Goal: Answer question/provide support: Share knowledge or assist other users

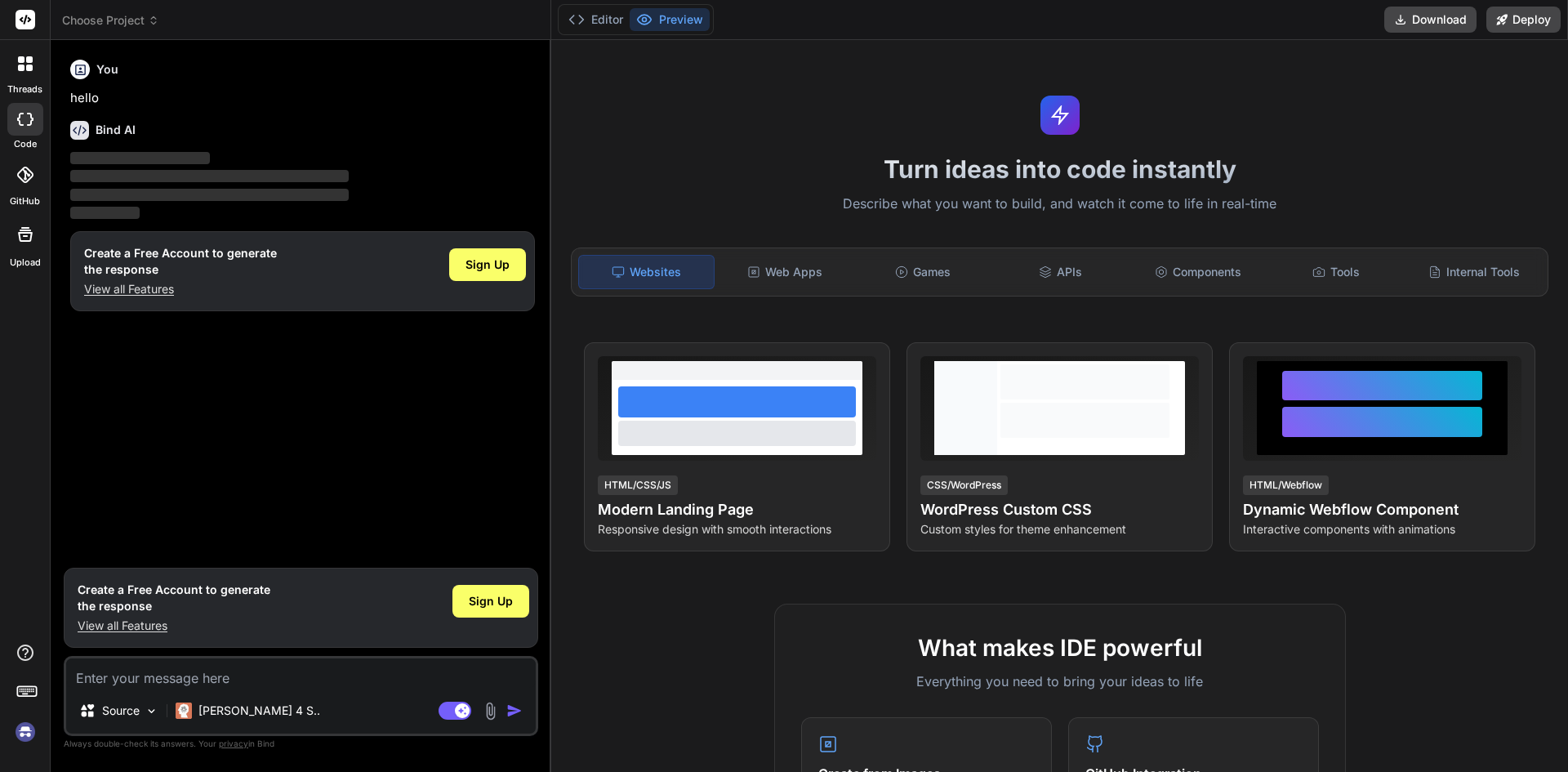
click at [146, 624] on p "View all Features" at bounding box center [174, 626] width 193 height 16
type textarea "x"
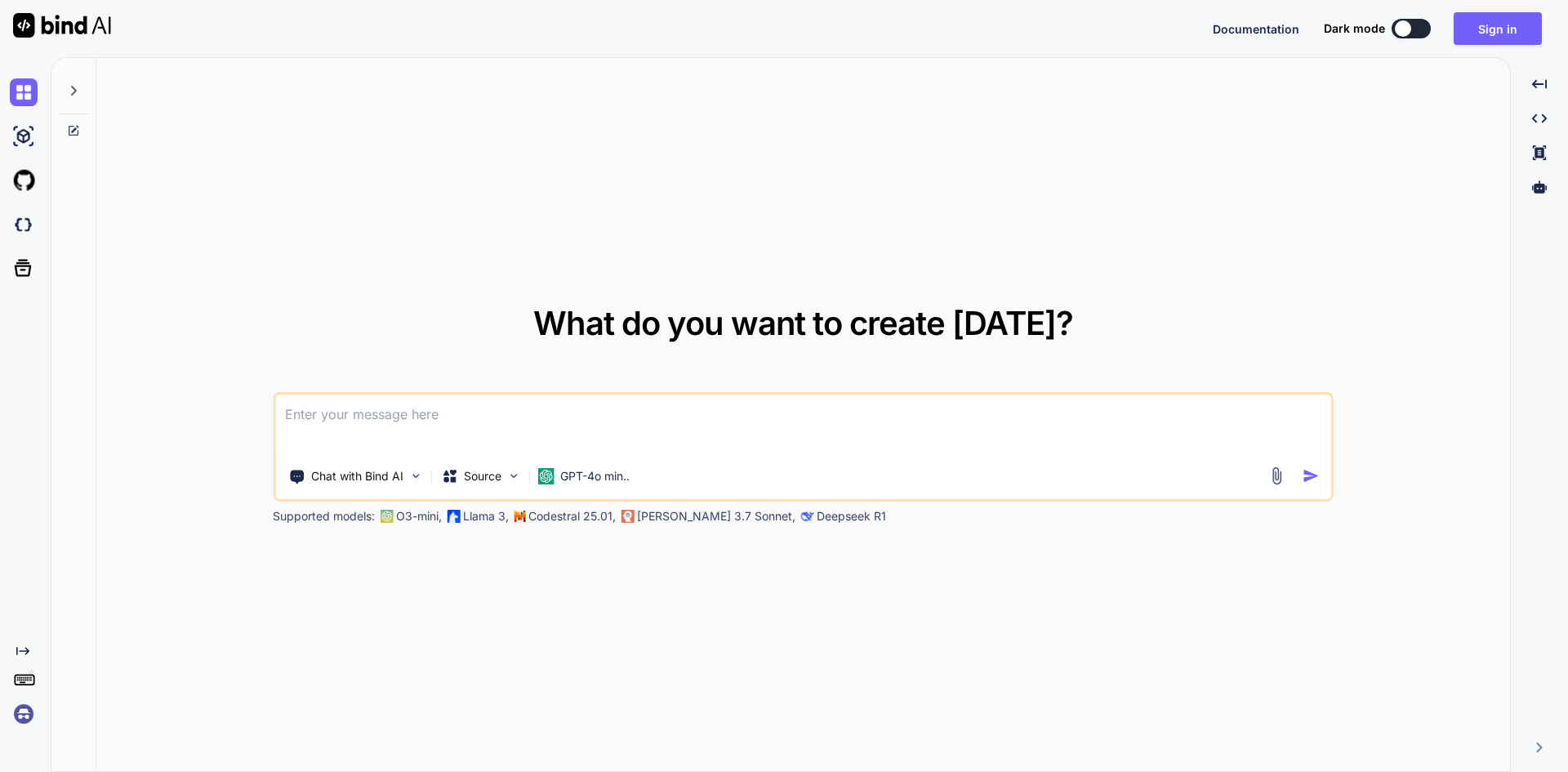
click at [415, 426] on textarea at bounding box center [804, 425] width 1056 height 61
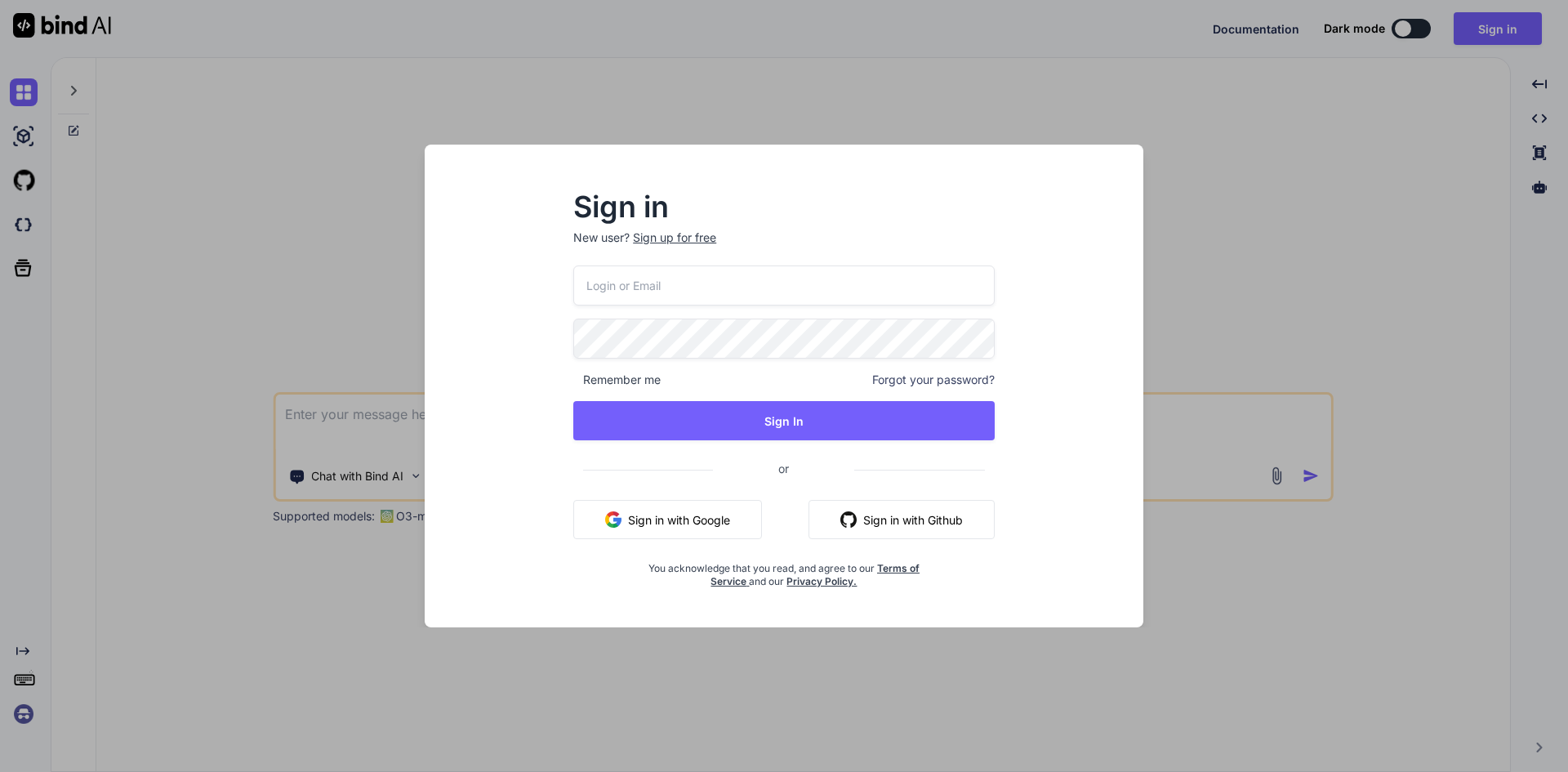
click at [612, 292] on input "email" at bounding box center [784, 286] width 422 height 40
type input "[EMAIL_ADDRESS][DOMAIN_NAME]"
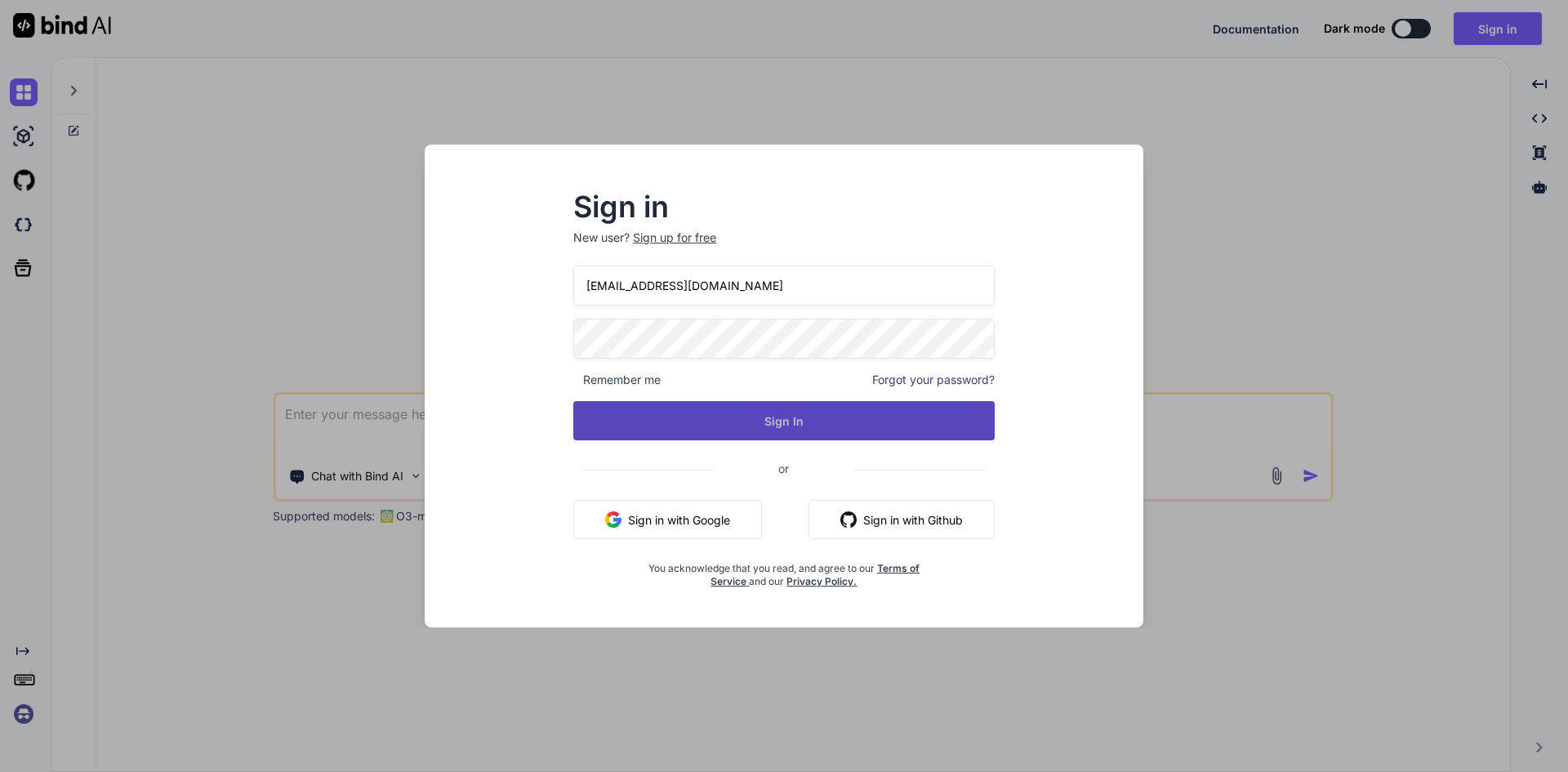
click at [738, 425] on button "Sign In" at bounding box center [784, 421] width 422 height 39
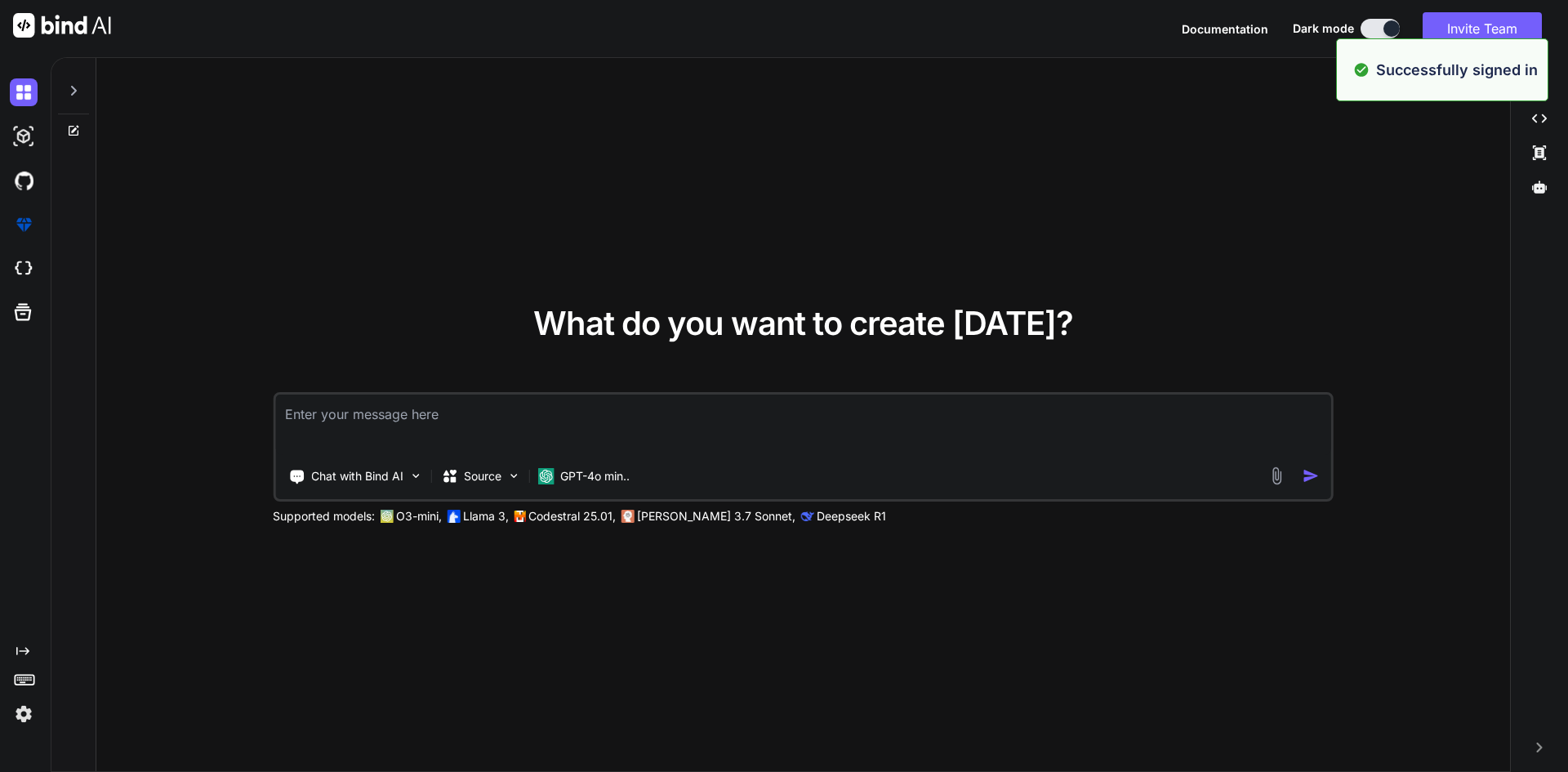
type textarea "x"
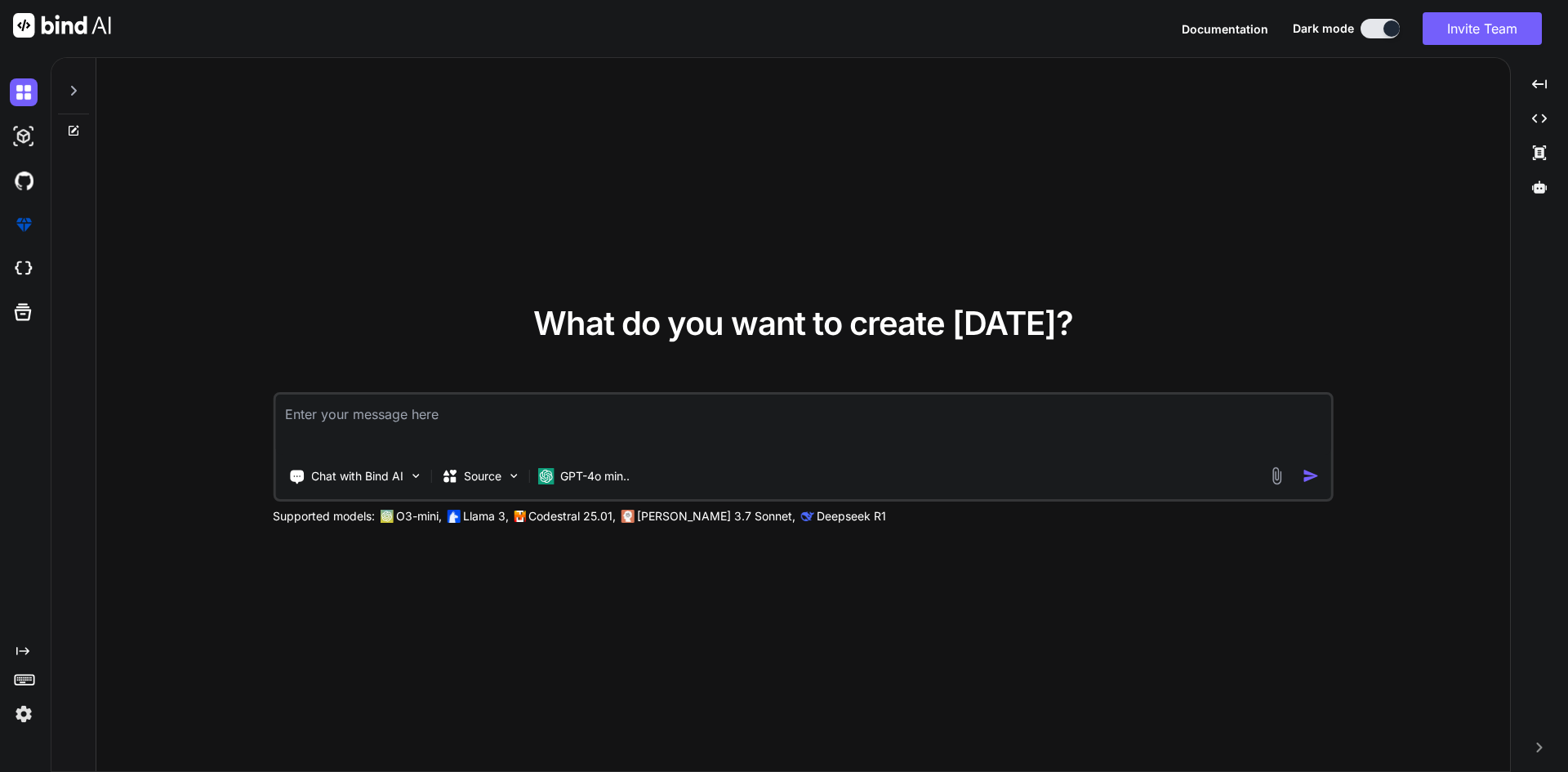
click at [490, 434] on textarea at bounding box center [804, 425] width 1056 height 61
click at [439, 422] on textarea at bounding box center [804, 425] width 1056 height 61
paste textarea "navbarTogglerDemo01"
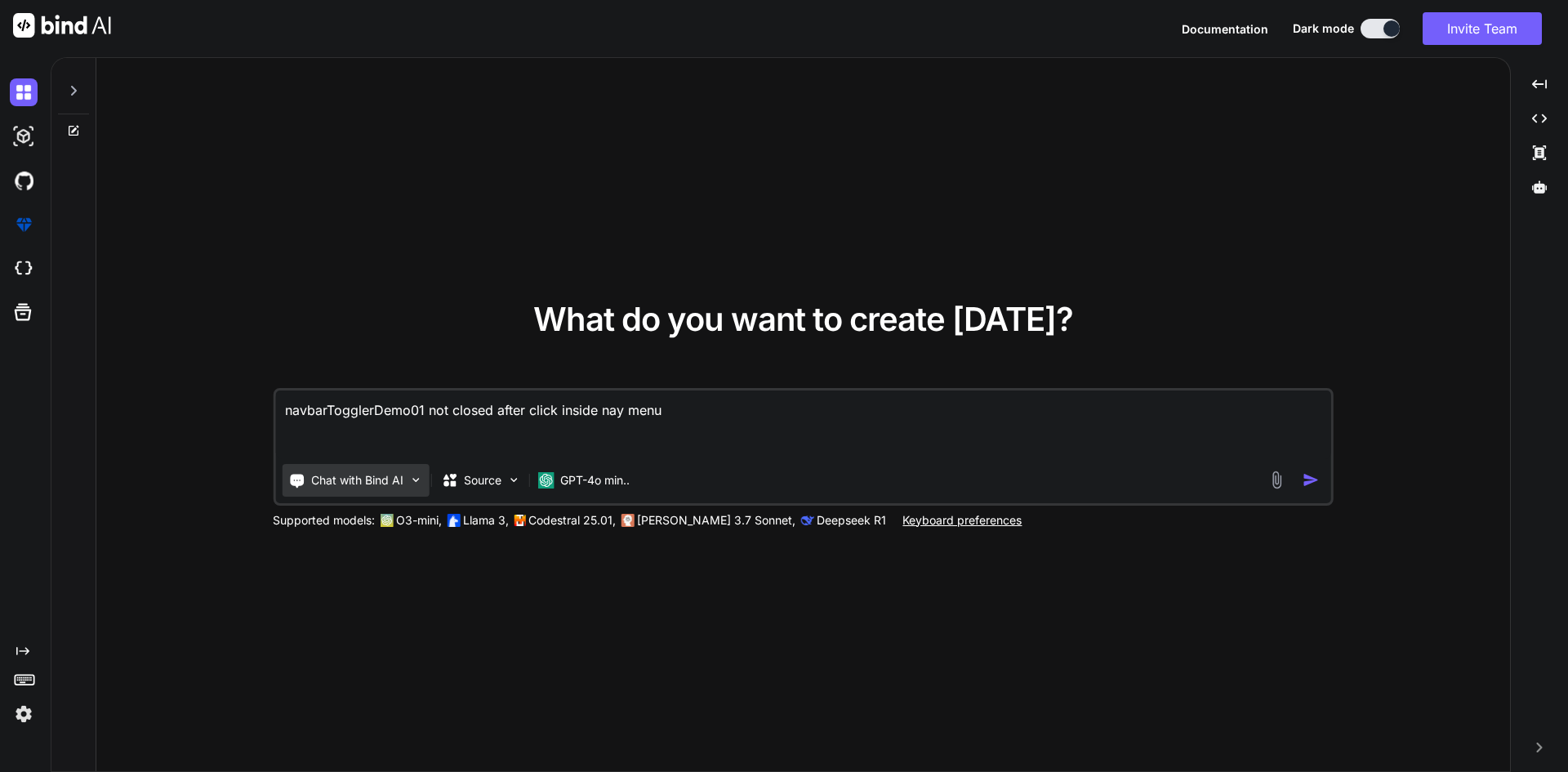
paste textarea "<template> <div class="header sticky-top"> <div class="toggle-icon d-flex align…"
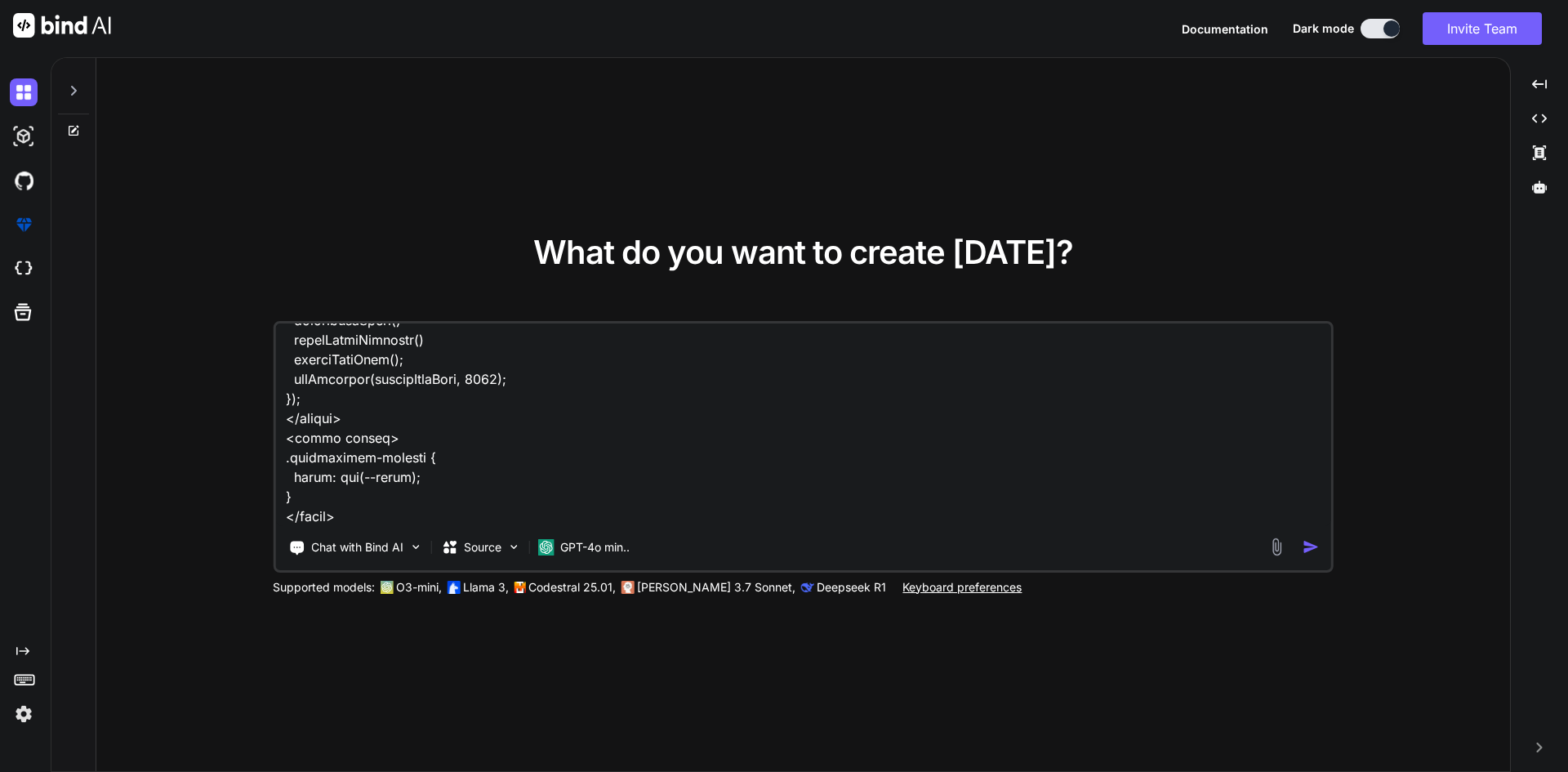
drag, startPoint x: 337, startPoint y: 460, endPoint x: 277, endPoint y: 400, distance: 84.9
click at [277, 400] on textarea at bounding box center [804, 424] width 1056 height 203
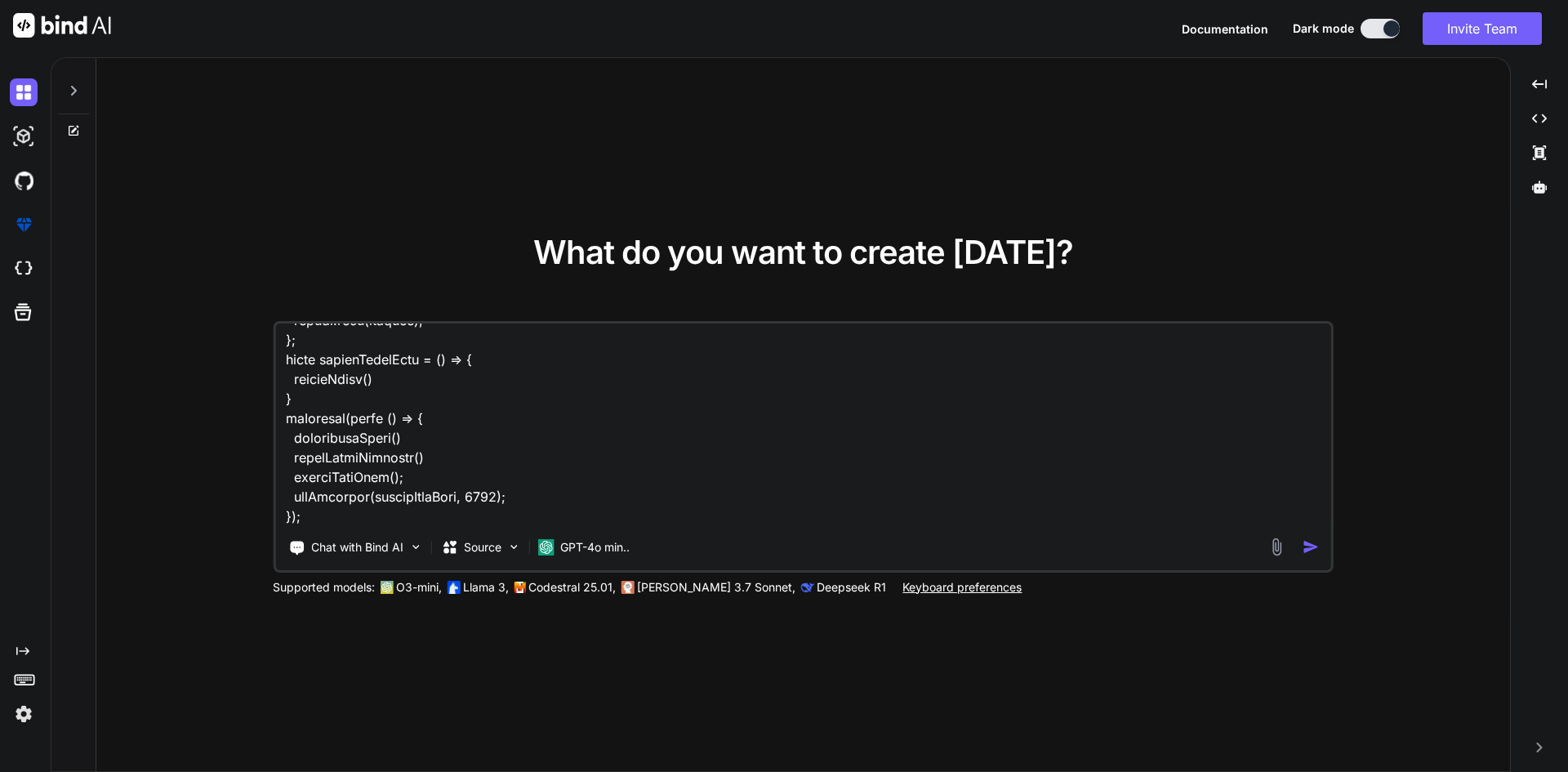
scroll to position [3101, 0]
type textarea "navbarTogglerDemo01 not closed after click inside nay menu <template> <div clas…"
click at [1311, 546] on img "button" at bounding box center [1310, 546] width 17 height 17
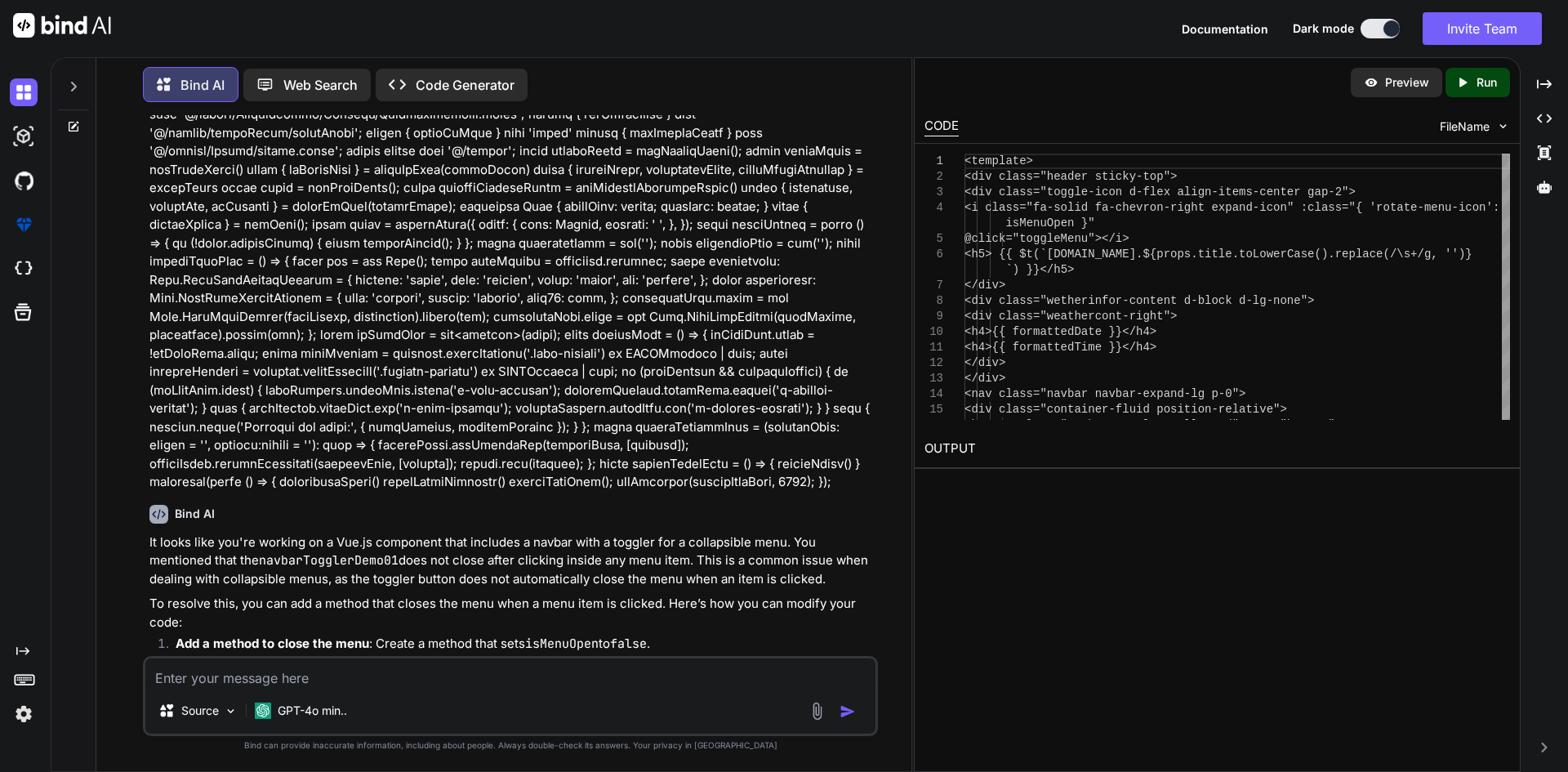
scroll to position [809, 0]
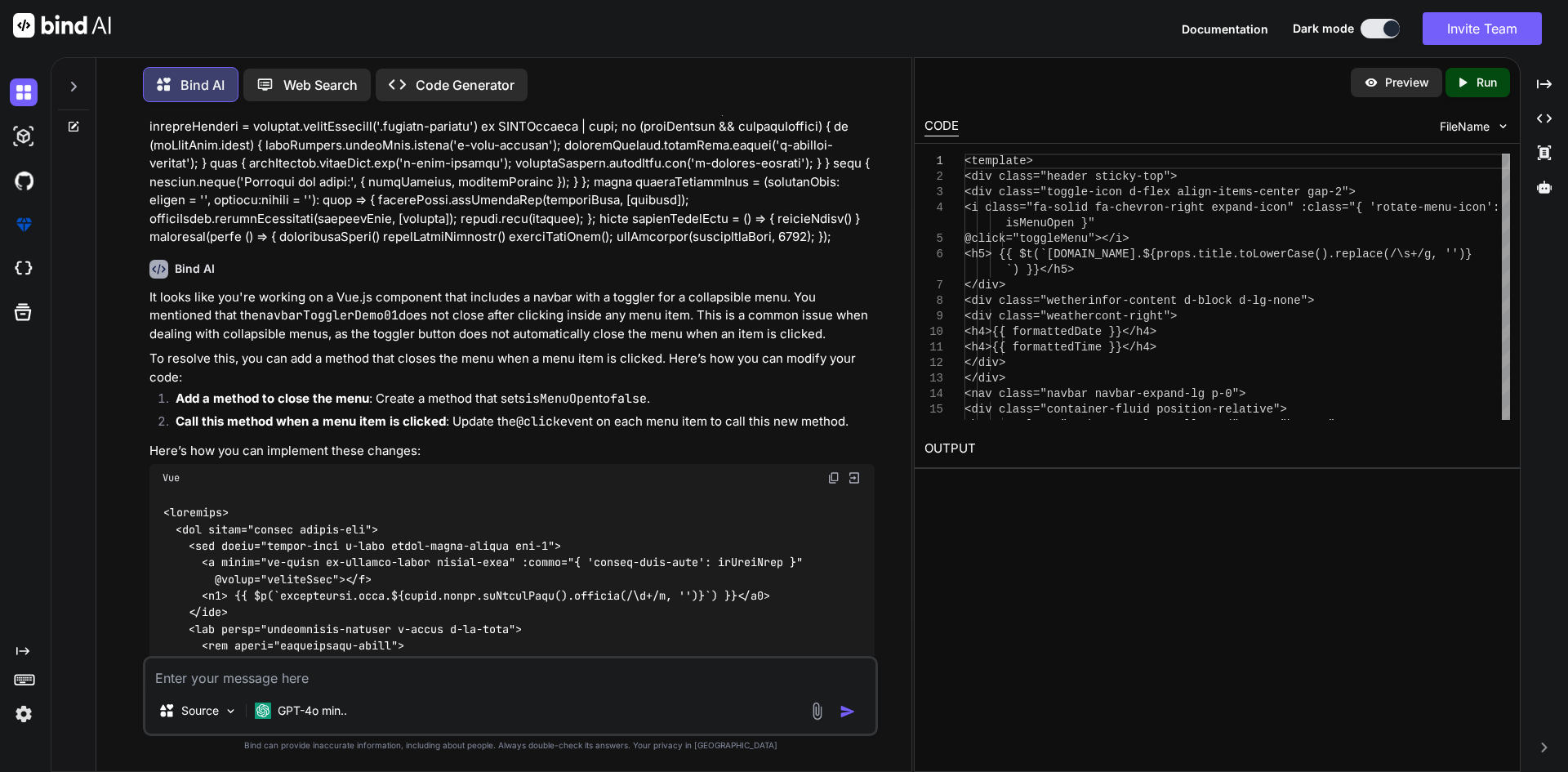
click at [851, 485] on img at bounding box center [855, 478] width 15 height 15
click at [837, 484] on img at bounding box center [834, 478] width 13 height 13
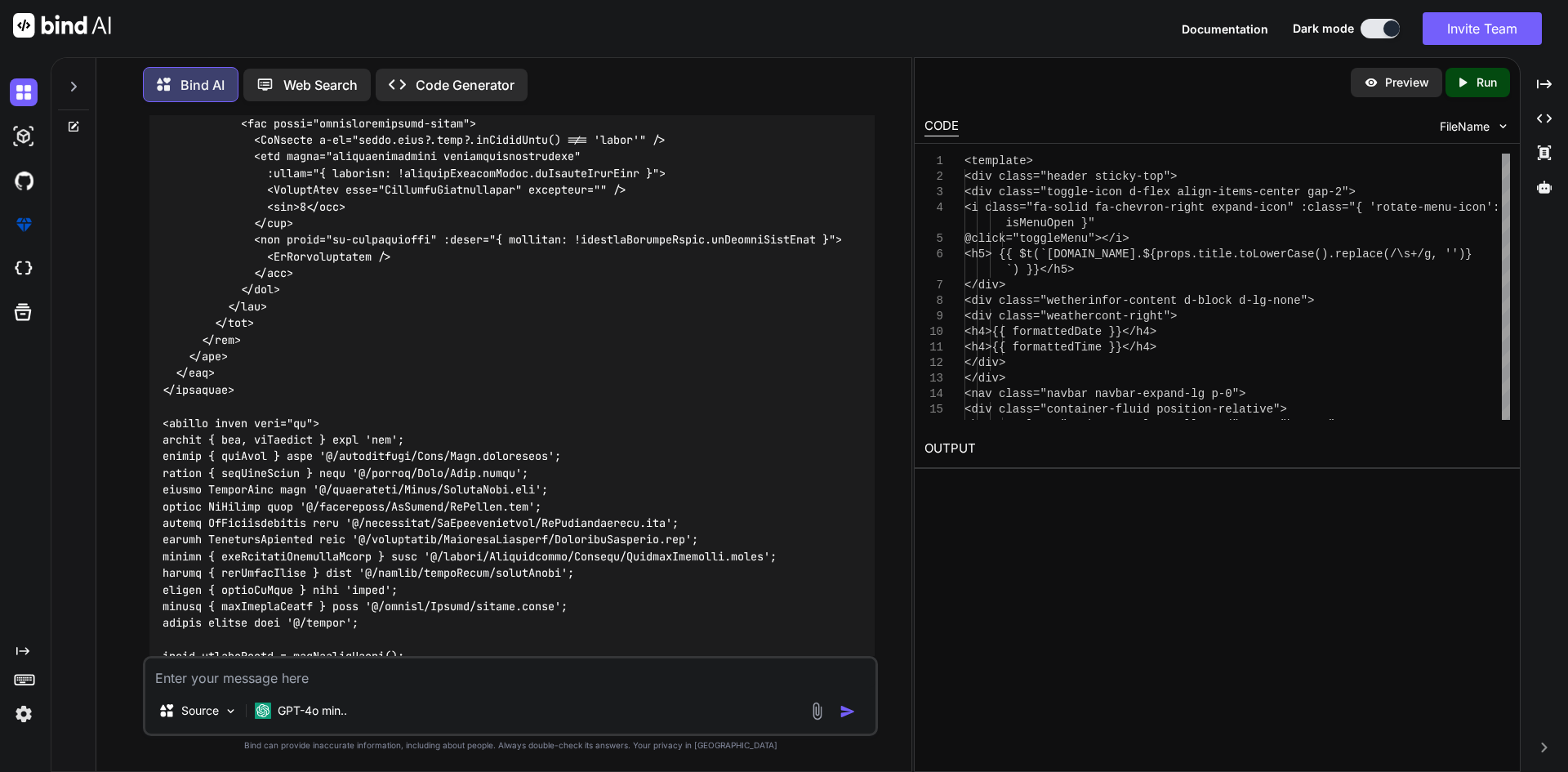
scroll to position [2442, 0]
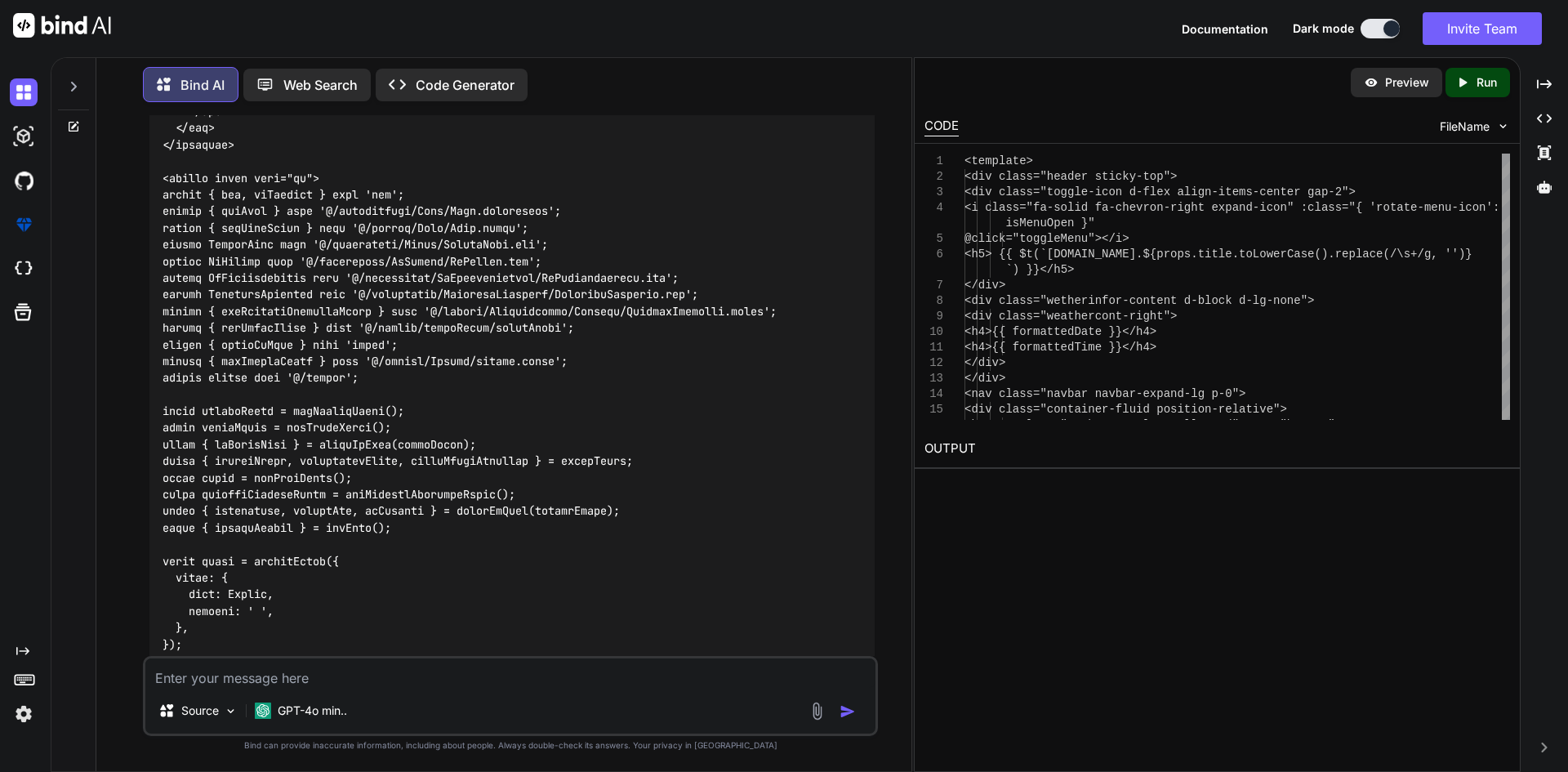
click at [267, 674] on textarea at bounding box center [510, 674] width 730 height 30
paste textarea "MicrosoftContacts.vue:413 [Vue warn]: Property "totalPages" was accessed during…"
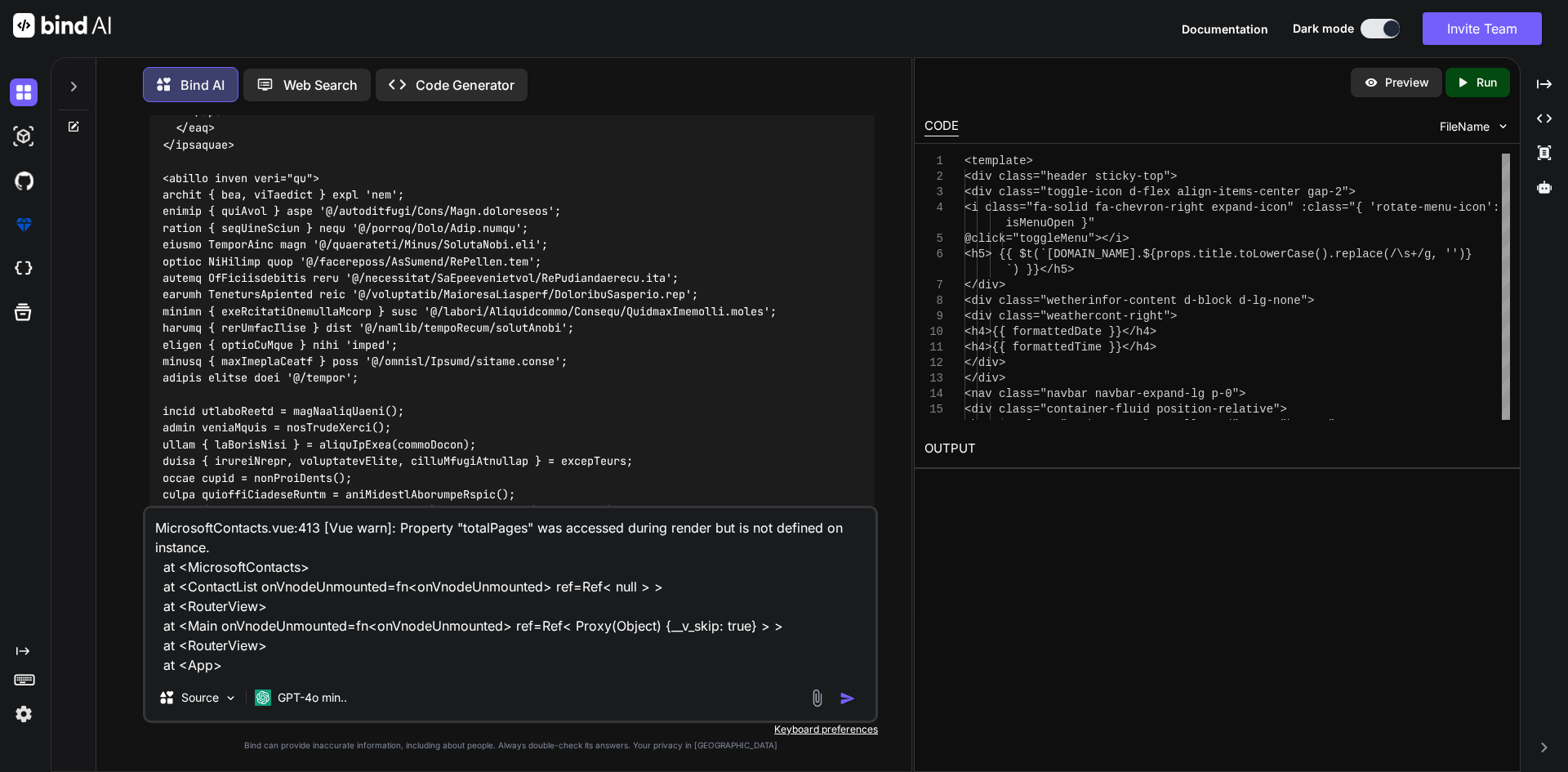
type textarea "MicrosoftContacts.vue:413 [Vue warn]: Property "totalPages" was accessed during…"
click at [836, 699] on div at bounding box center [835, 697] width 55 height 19
click at [845, 697] on img "button" at bounding box center [848, 698] width 16 height 16
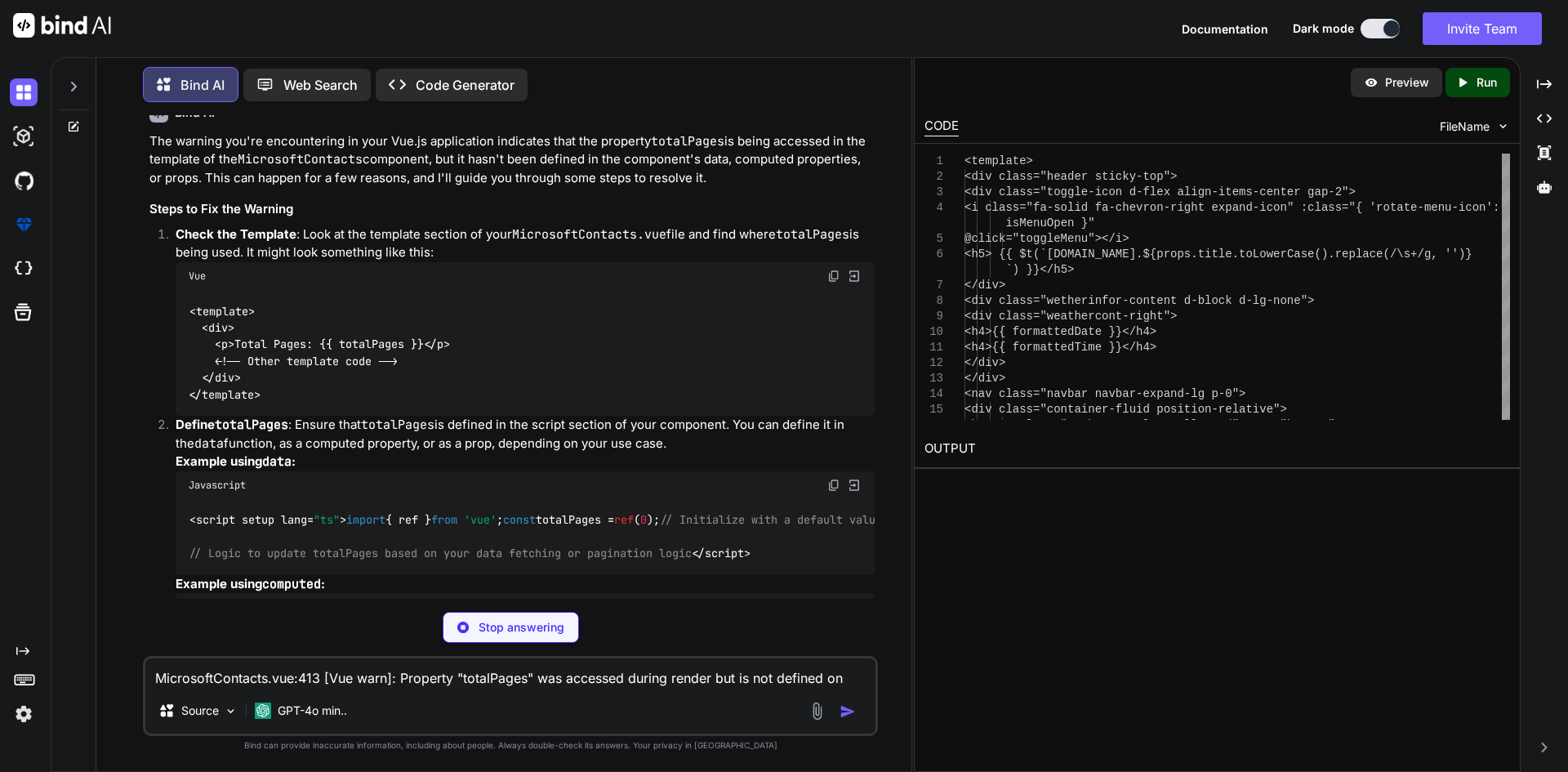
scroll to position [4624, 0]
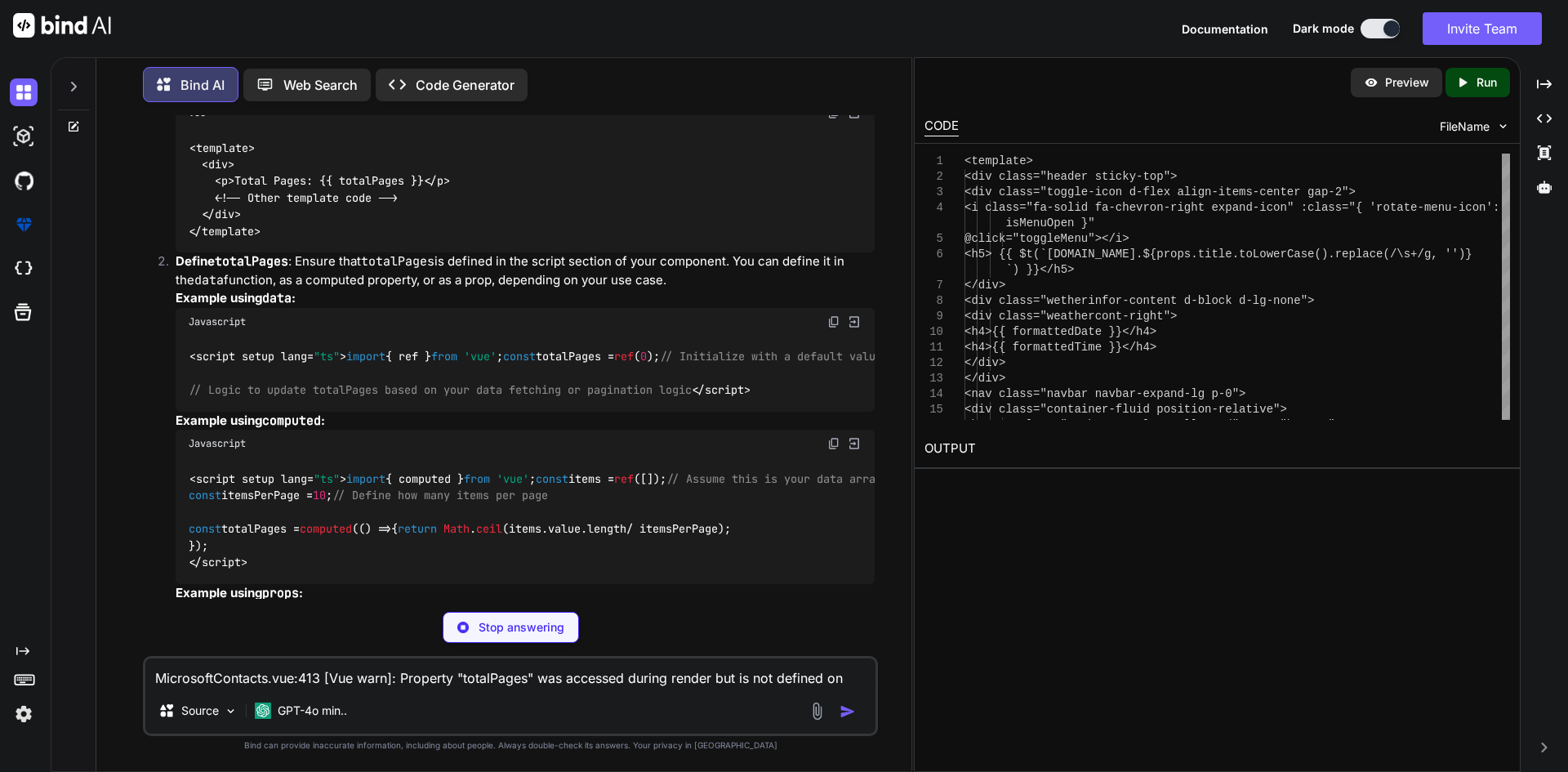
click at [255, 399] on code "<script setup lang= "ts" > import { ref } from 'vue' ; const totalPages = ref (…" at bounding box center [535, 373] width 693 height 51
drag, startPoint x: 186, startPoint y: 437, endPoint x: 359, endPoint y: 444, distance: 173.1
click at [359, 412] on div "<script setup lang= "ts" > import { ref } from 'vue' ; const totalPages = ref (…" at bounding box center [525, 373] width 699 height 76
copy code "const totalPages = ref ( 0 );"
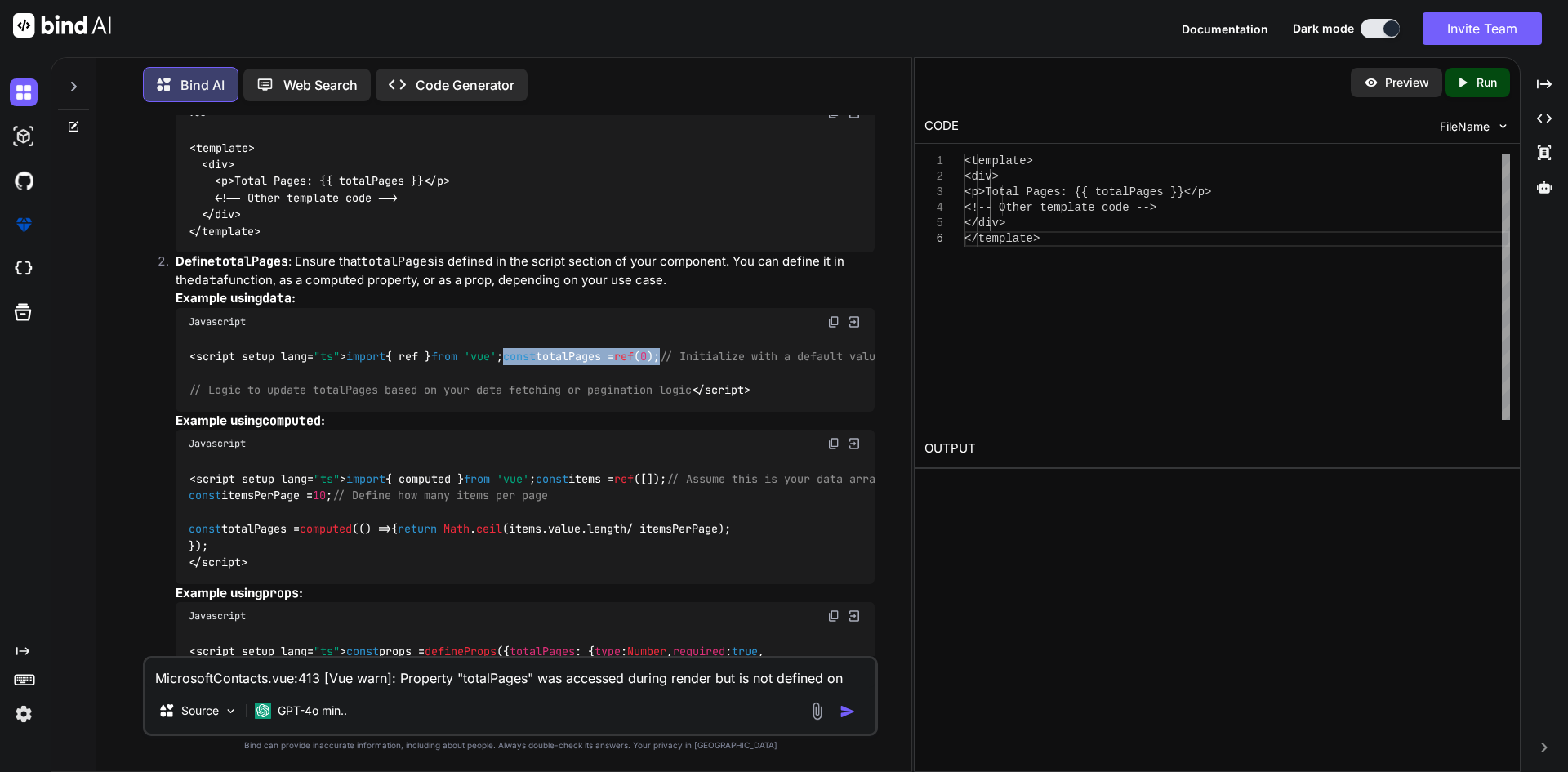
scroll to position [4869, 0]
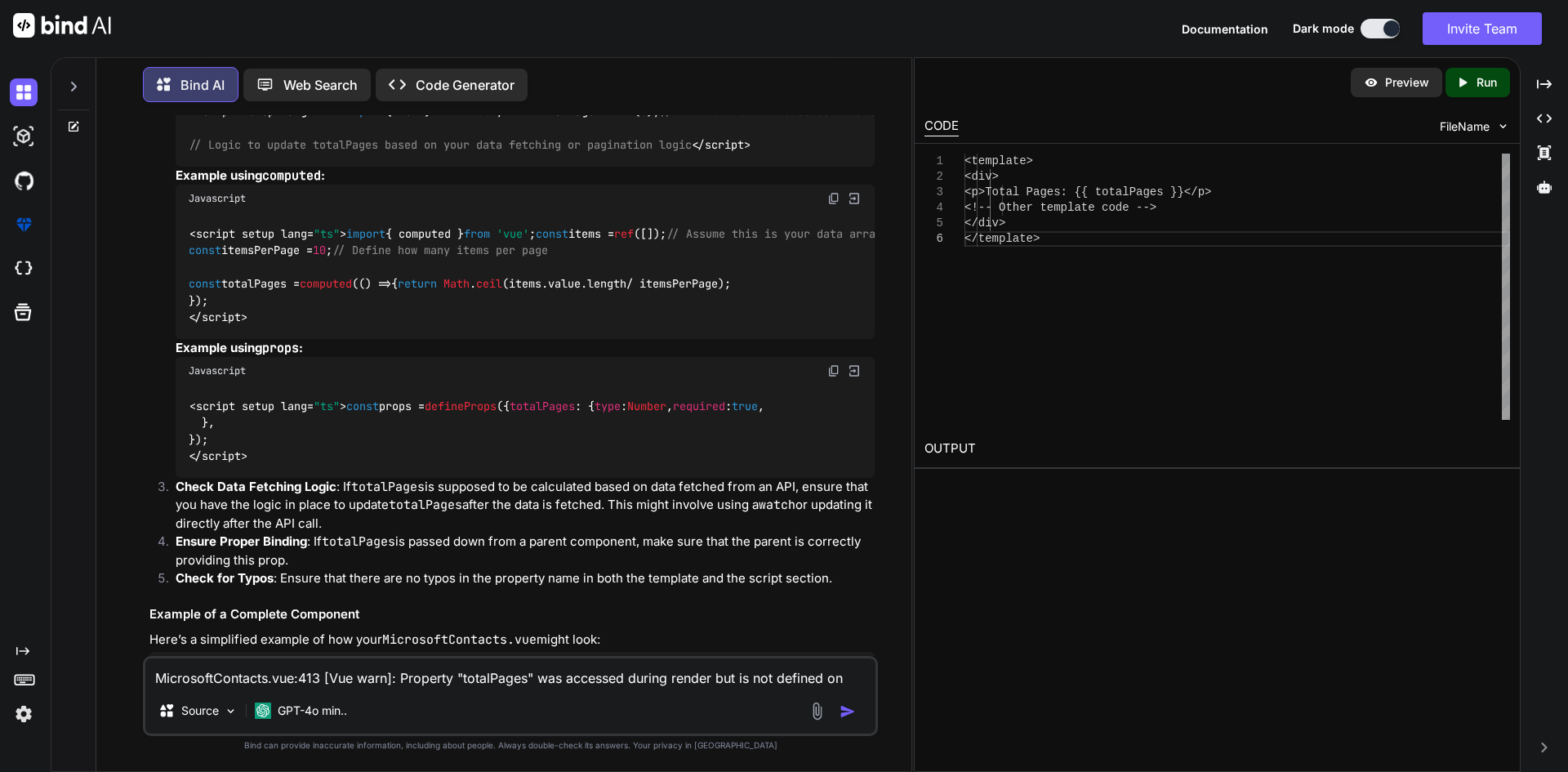
click at [270, 326] on code "<script setup lang= "ts" > import { computed } from 'vue' ; const items = ref (…" at bounding box center [535, 276] width 693 height 100
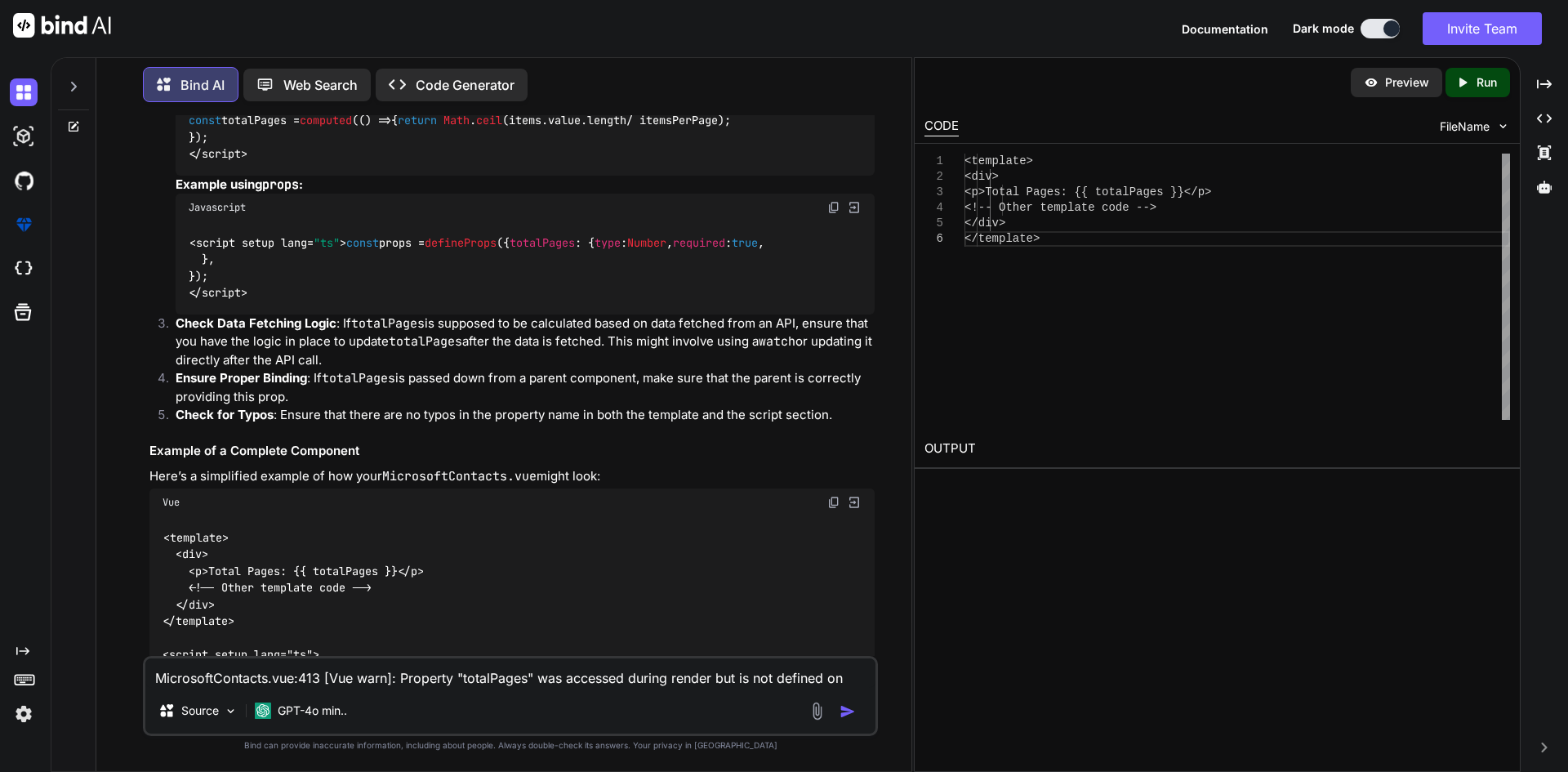
click at [367, 677] on textarea "MicrosoftContacts.vue:413 [Vue warn]: Property "totalPages" was accessed during…" at bounding box center [510, 674] width 730 height 30
paste textarea "<template> <div class="tabContentNav-itemWrapper"> <div class="bradcrum-bg mb-3…"
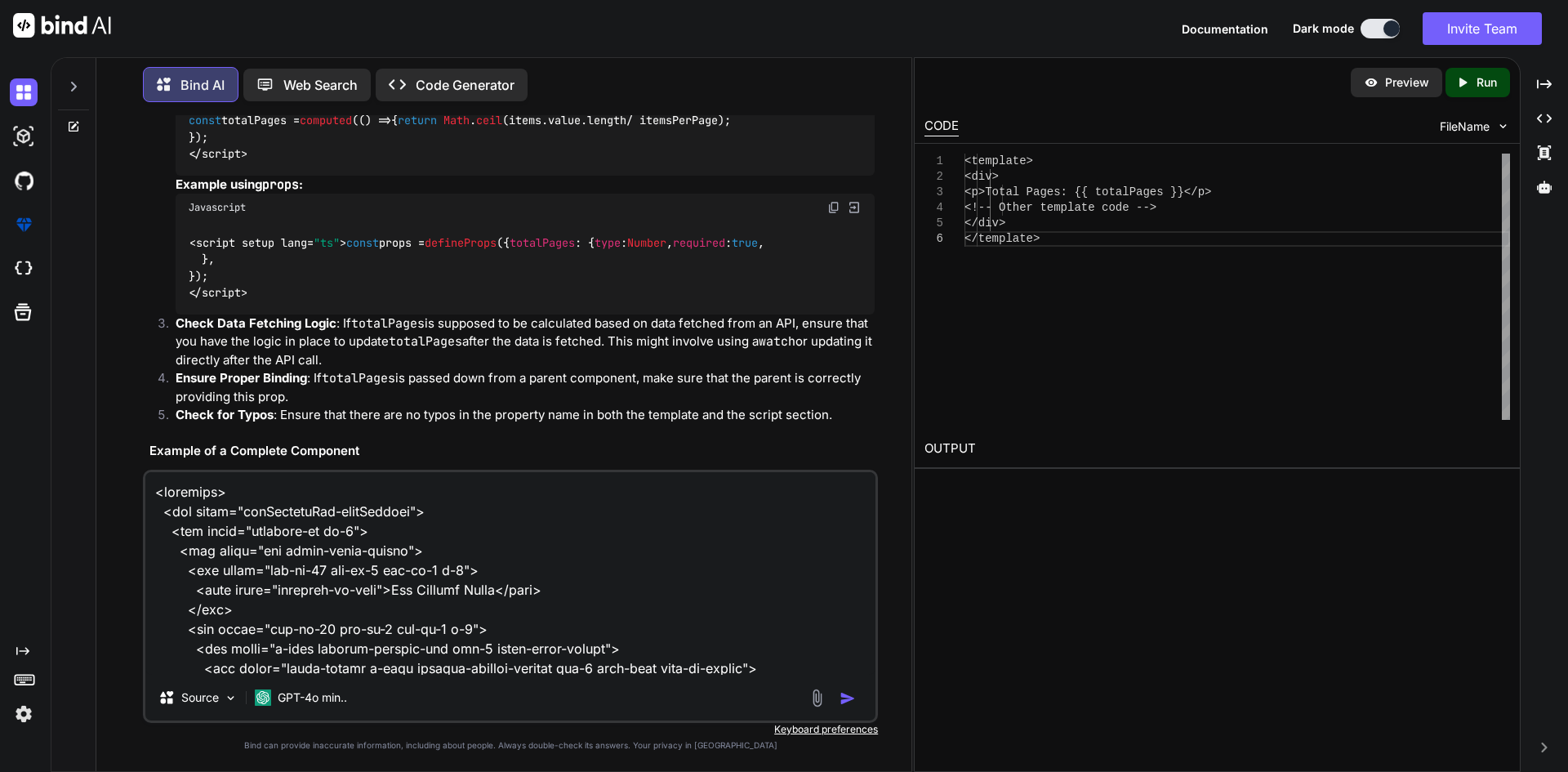
scroll to position [19353, 0]
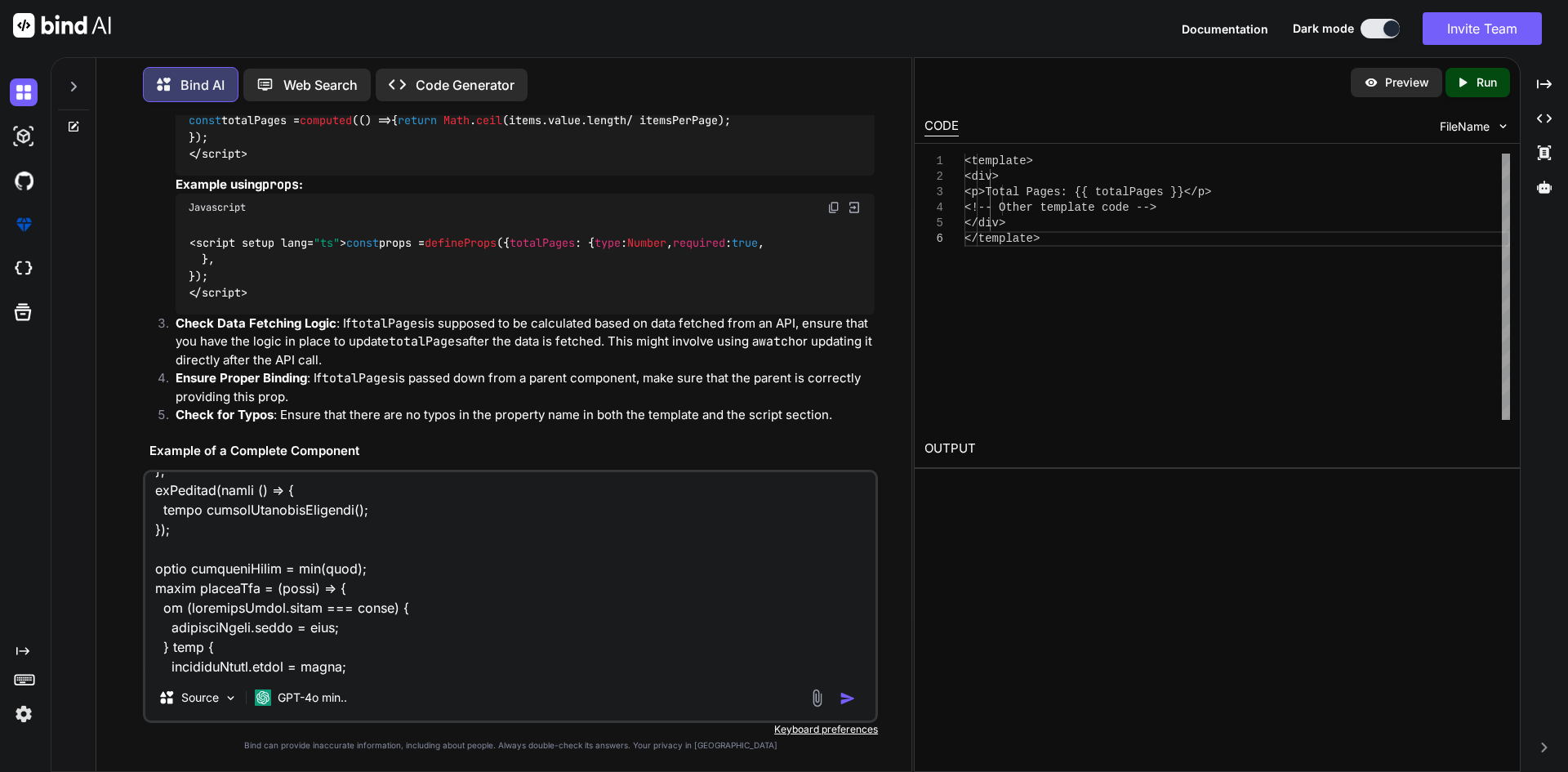
type textarea "<template> <div class="tabContentNav-itemWrapper"> <div class="bradcrum-bg mb-3…"
click at [841, 698] on img "button" at bounding box center [848, 698] width 16 height 16
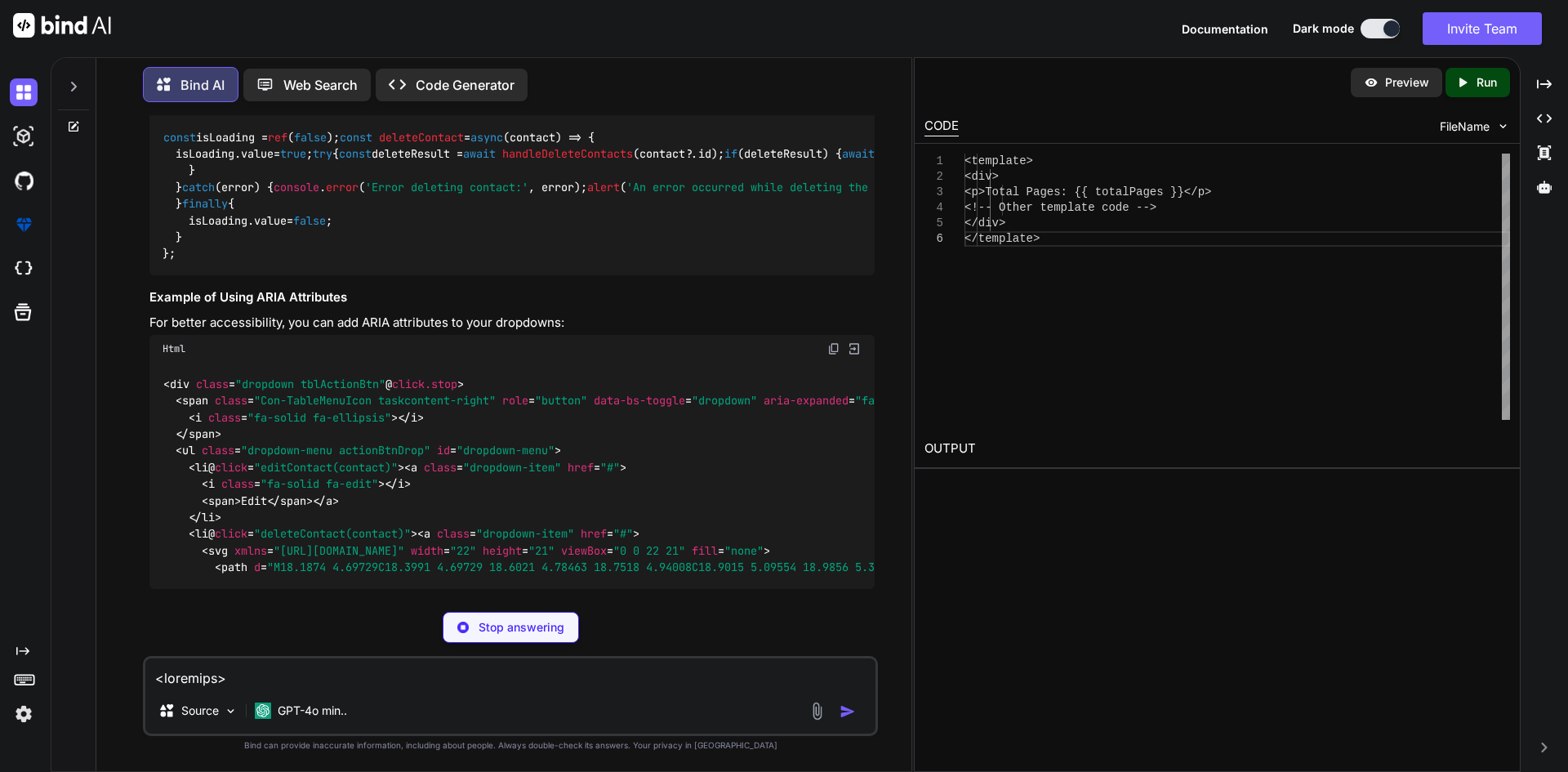
scroll to position [13132, 0]
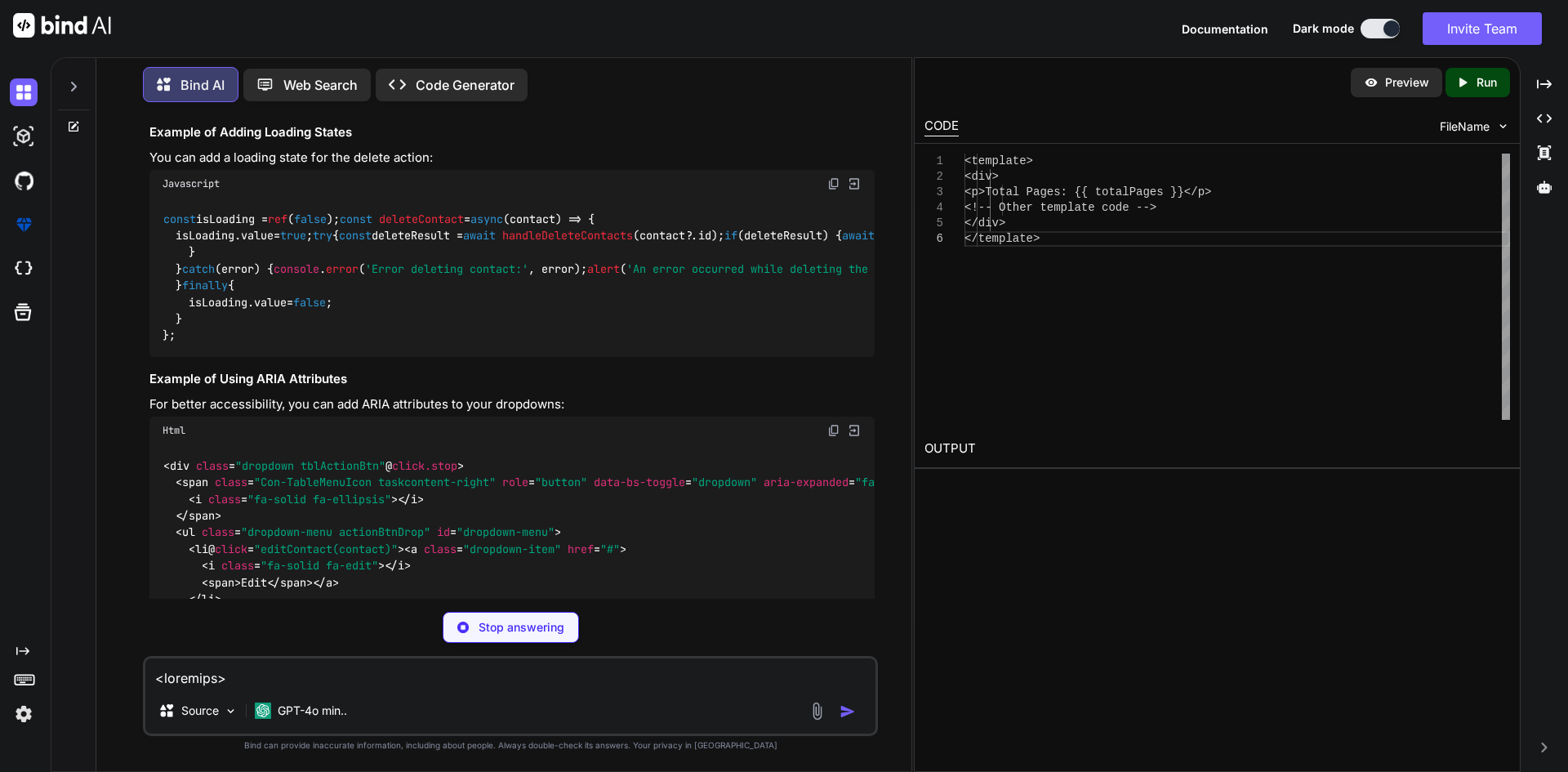
copy code "deleteContact"
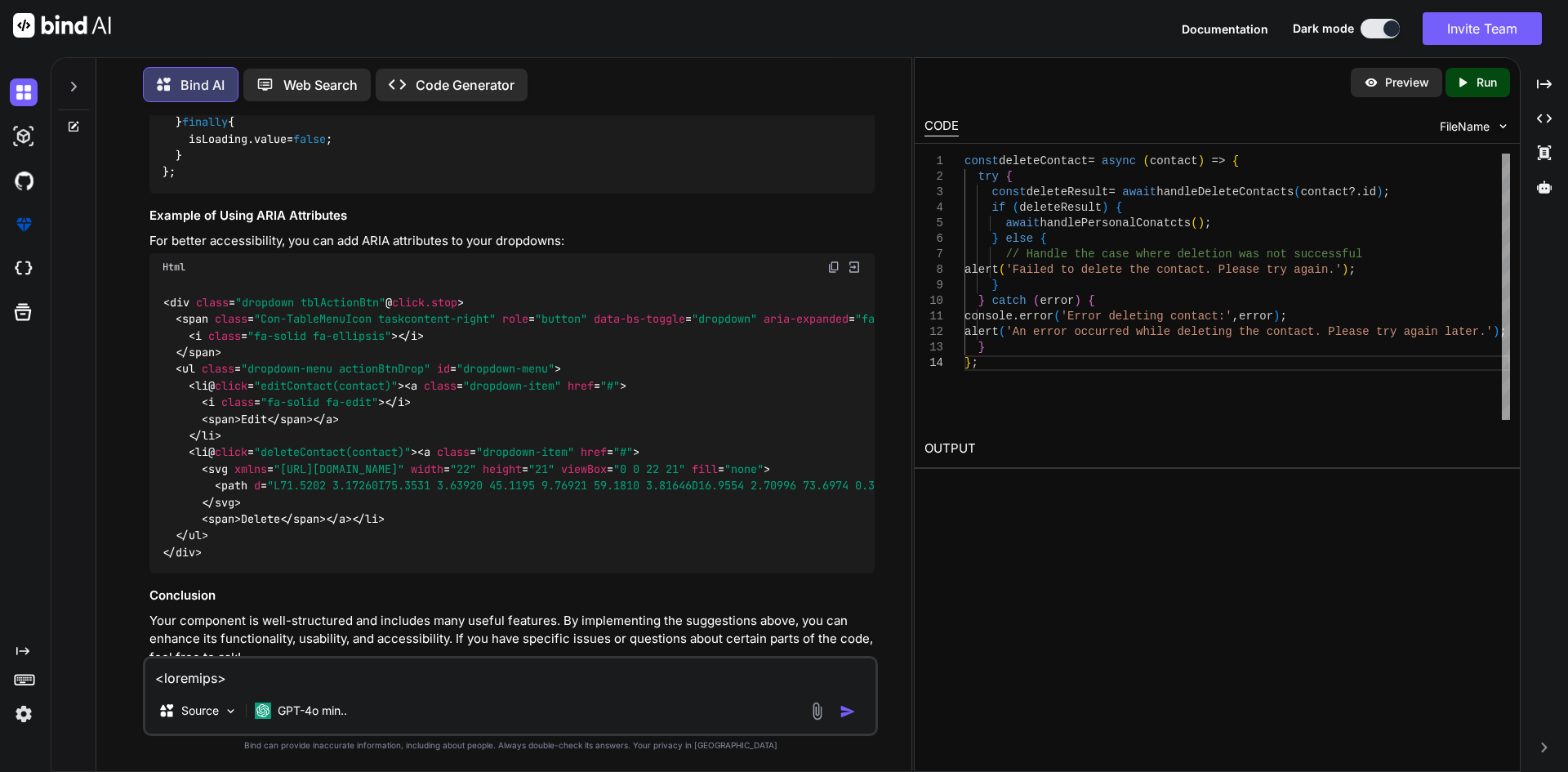
scroll to position [13459, 0]
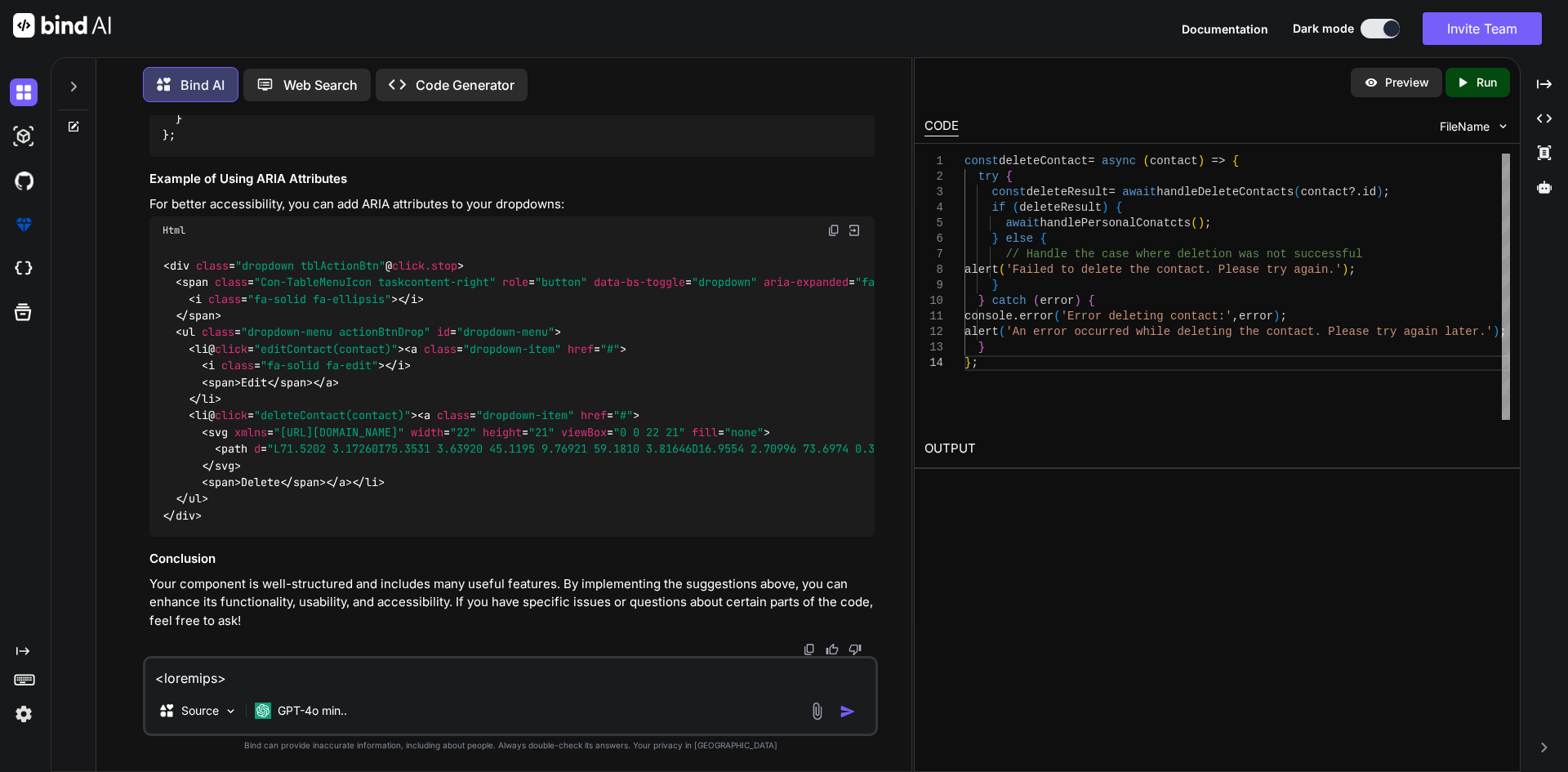
click at [231, 144] on code "const isLoading = ref ( false ); const deleteContact = async ( contact ) => { i…" at bounding box center [632, 77] width 941 height 133
click at [1045, 168] on div "const deleteContact = async ( contact ) => { try { const deleteResult = await h…" at bounding box center [1237, 286] width 545 height 267
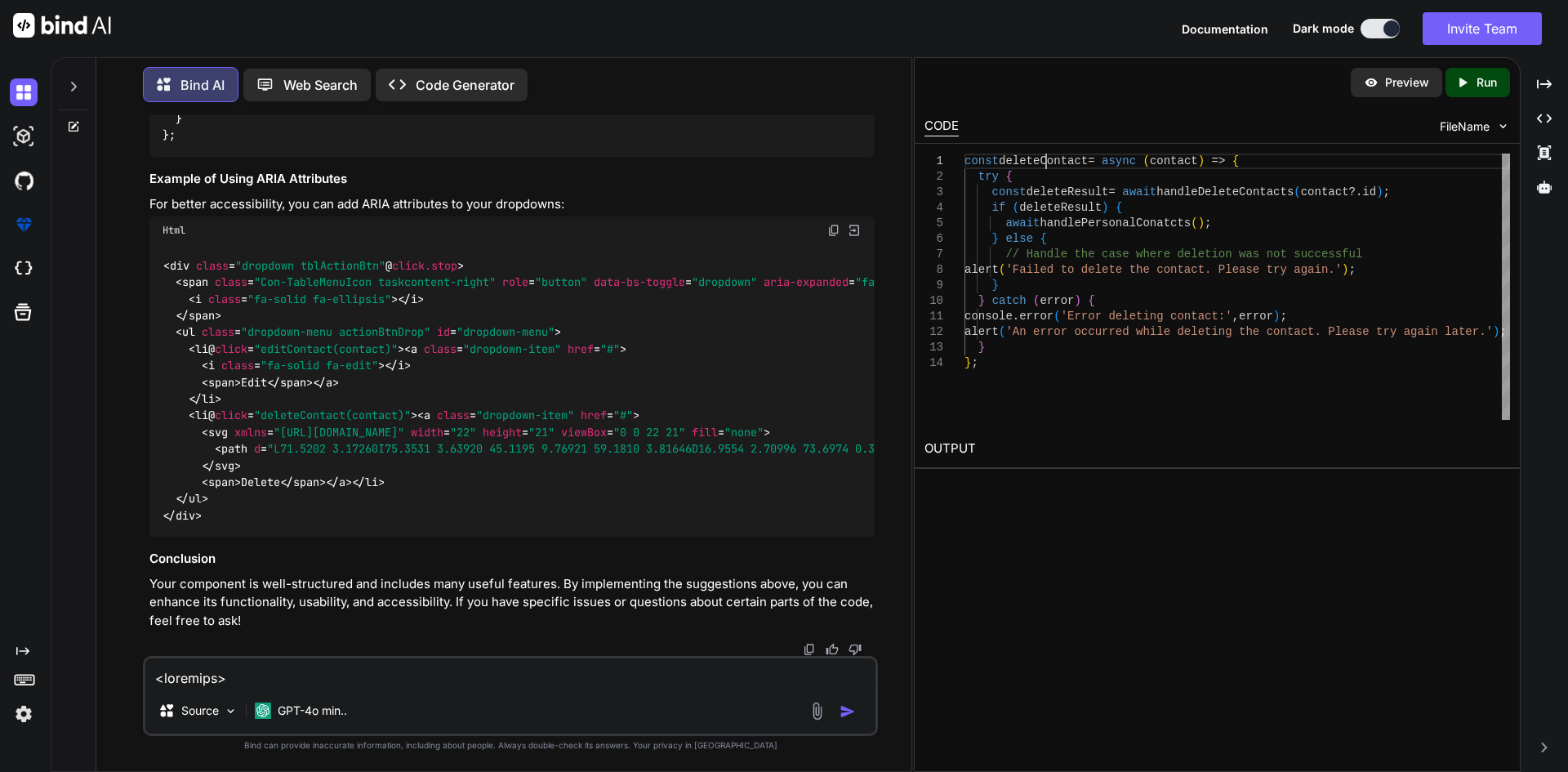
click at [1045, 168] on div "const deleteContact = async ( contact ) => { try { const deleteResult = await h…" at bounding box center [1237, 286] width 545 height 267
type textarea "const deleteContact = async (contact) => { try { const deleteResult = await han…"
click at [411, 678] on textarea at bounding box center [510, 674] width 730 height 30
paste textarea "<template> <div class="tabContentNav-itemWrapper"> <div class="bradcrum-bg mb-3…"
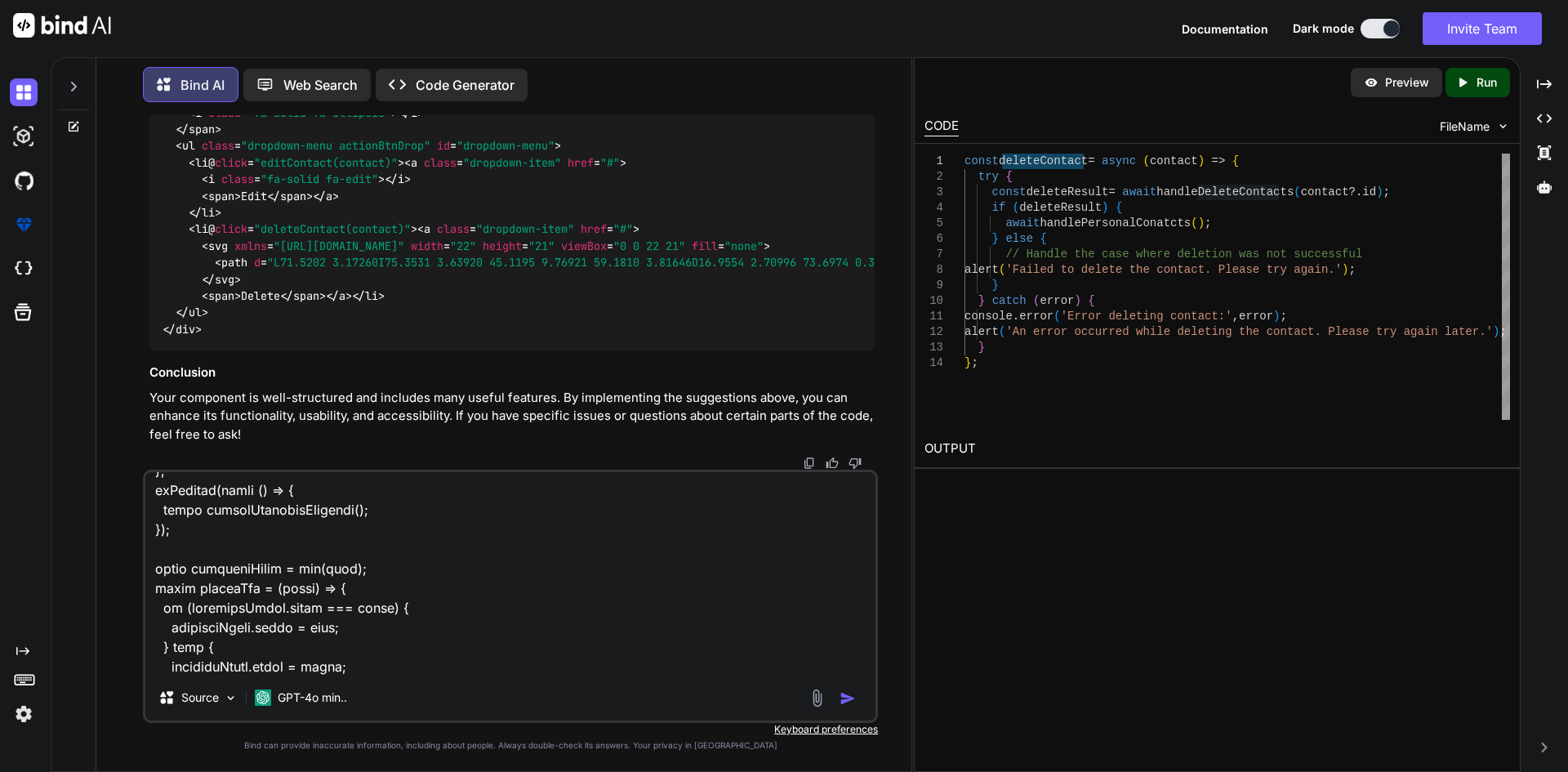
click at [464, 668] on textarea at bounding box center [510, 573] width 730 height 203
paste textarea "[Vue warn]: Property "totalPages" was accessed during render but is not defined…"
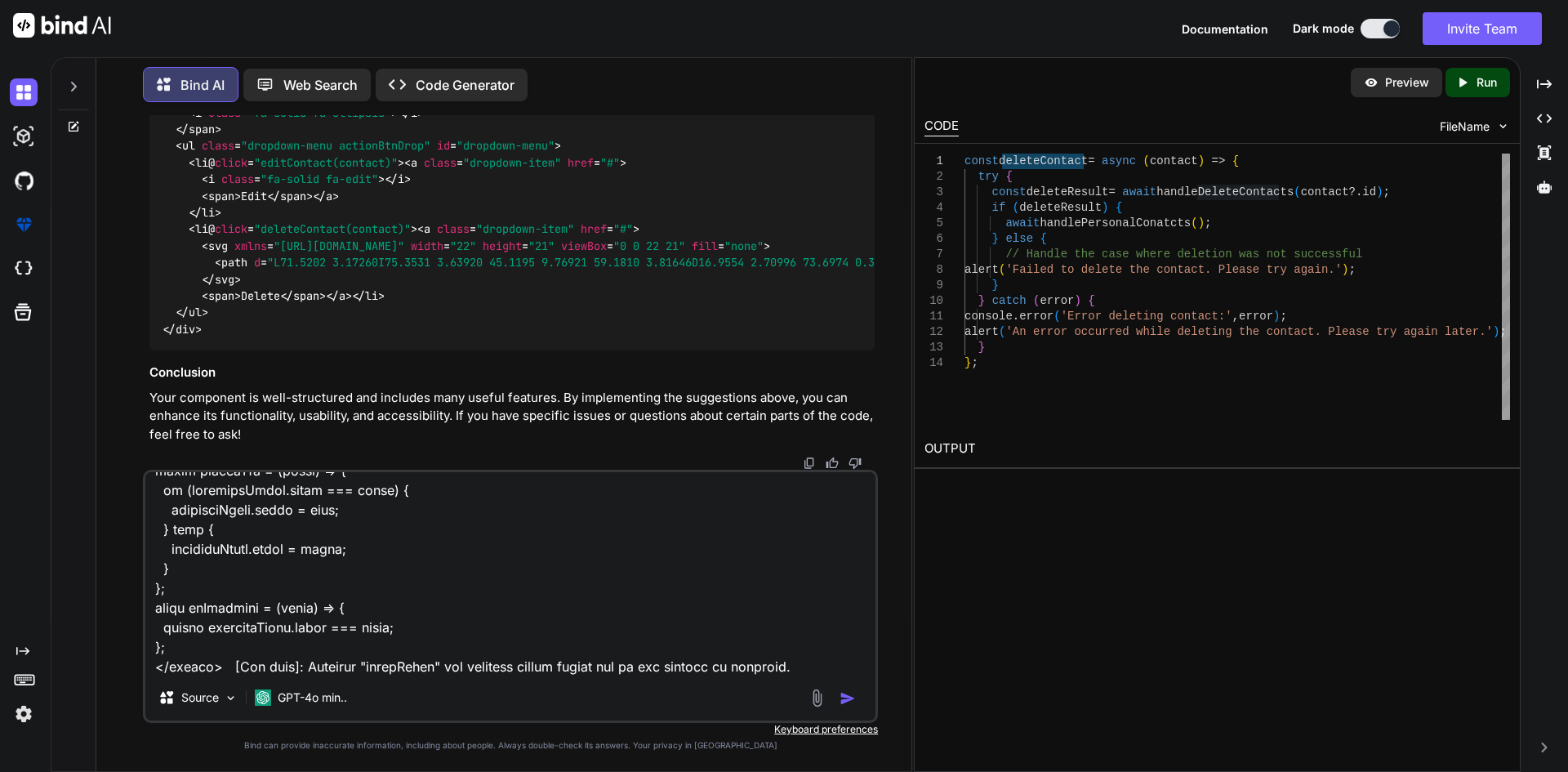
type textarea "<template> <div class="tabContentNav-itemWrapper"> <div class="bradcrum-bg mb-3…"
click at [851, 694] on img "button" at bounding box center [848, 698] width 16 height 16
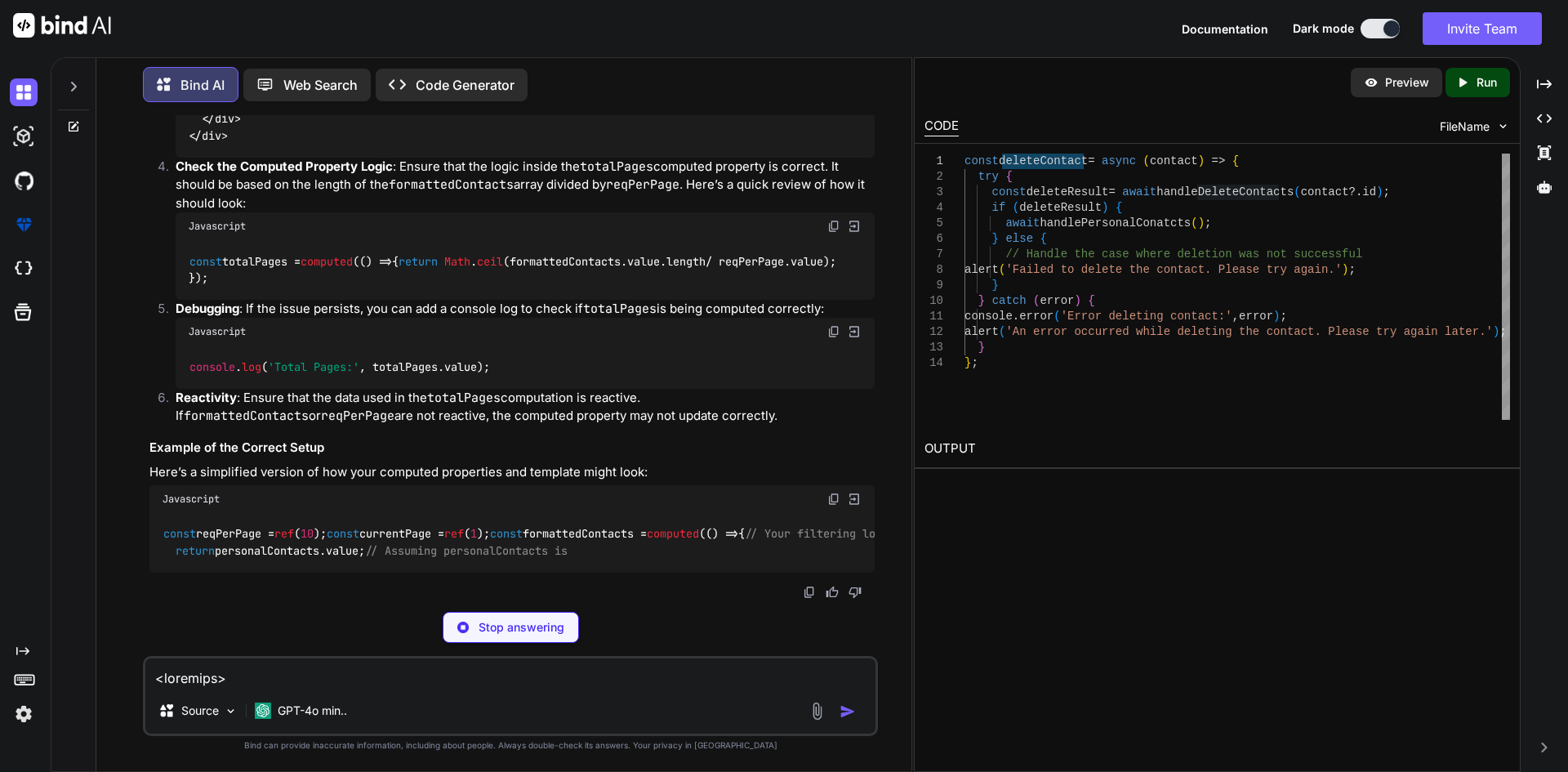
scroll to position [21192, 0]
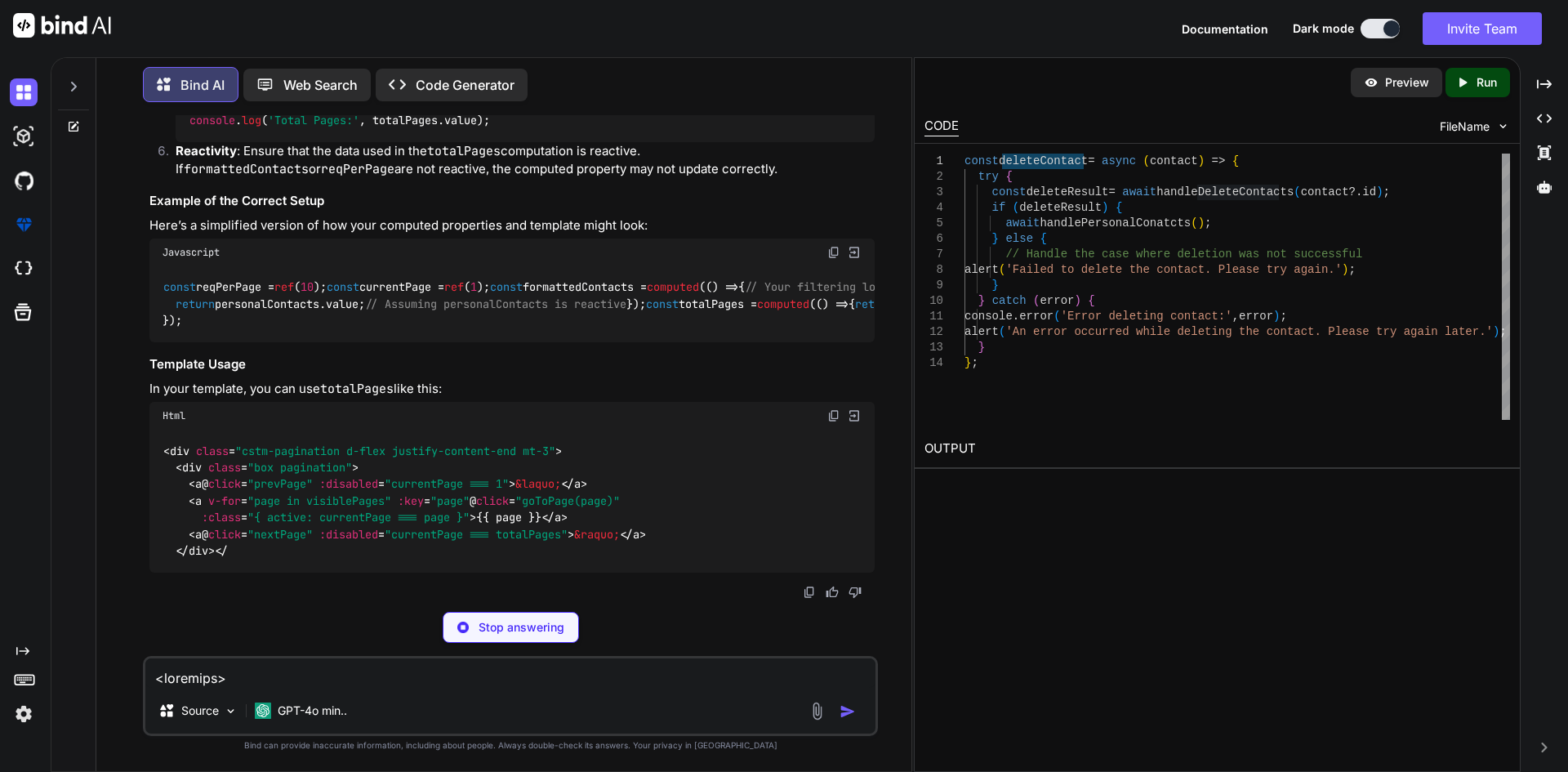
drag, startPoint x: 431, startPoint y: 215, endPoint x: 545, endPoint y: 217, distance: 114.0
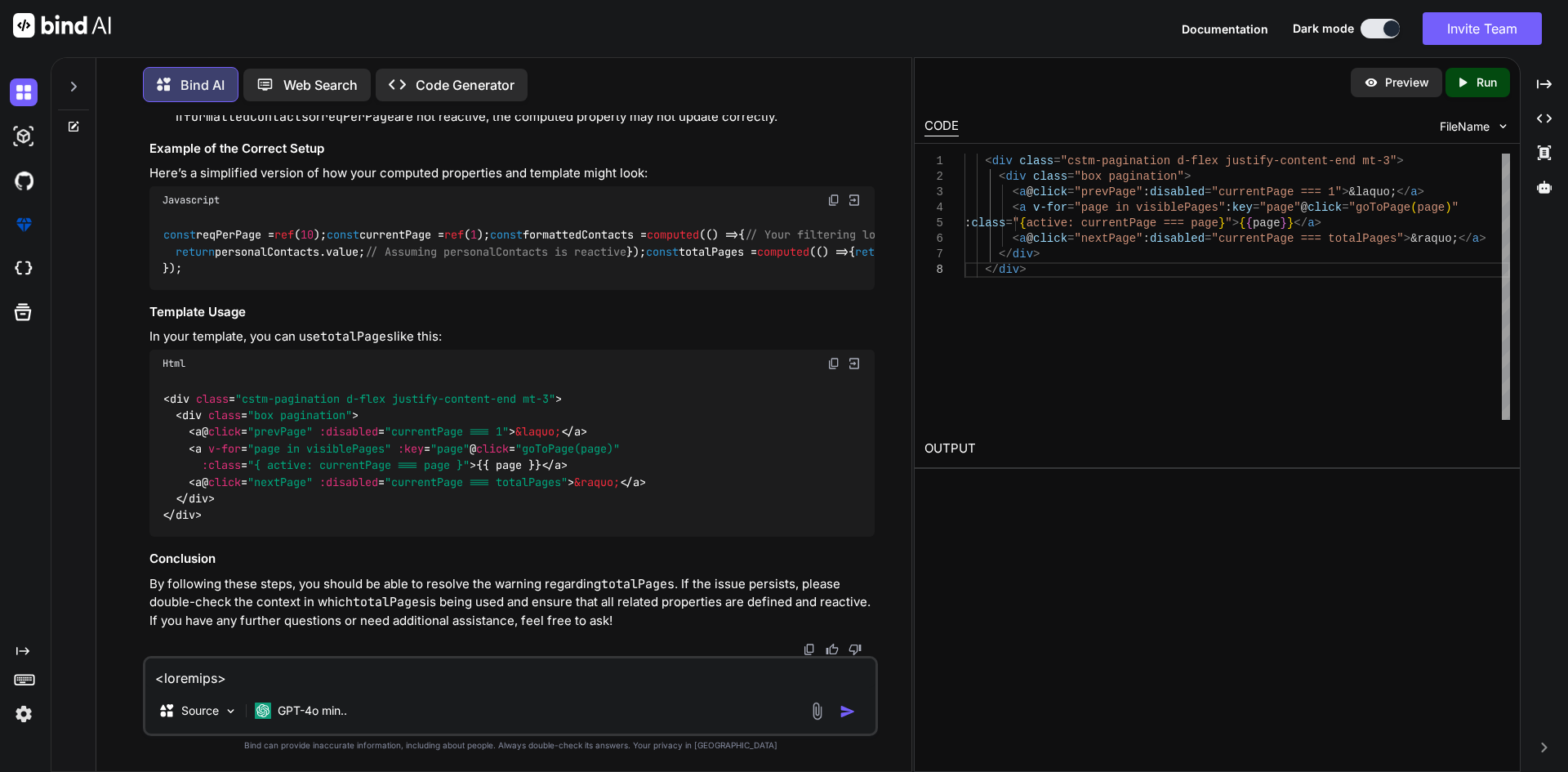
scroll to position [21274, 0]
copy code "totalPages"
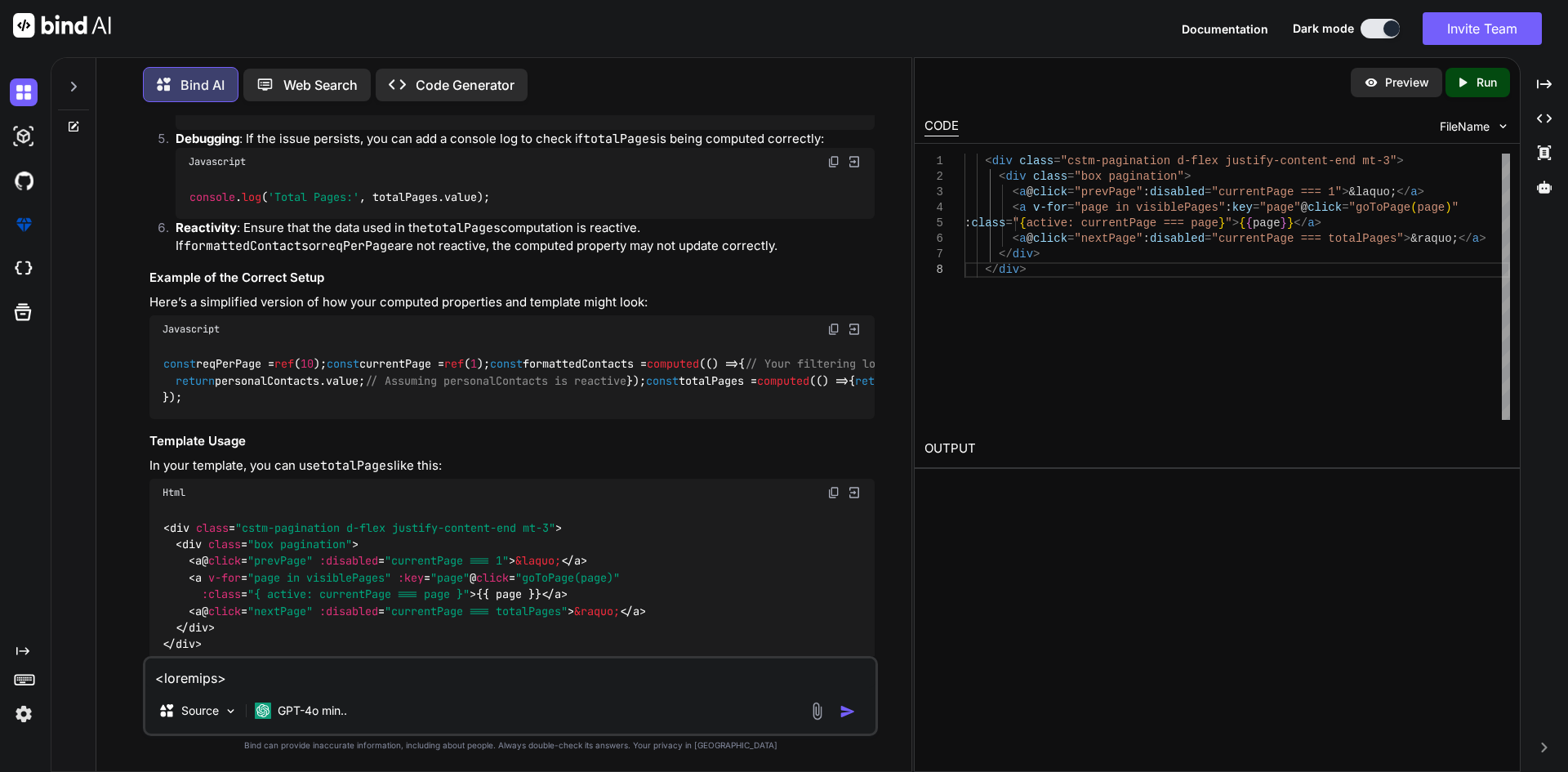
scroll to position [21216, 0]
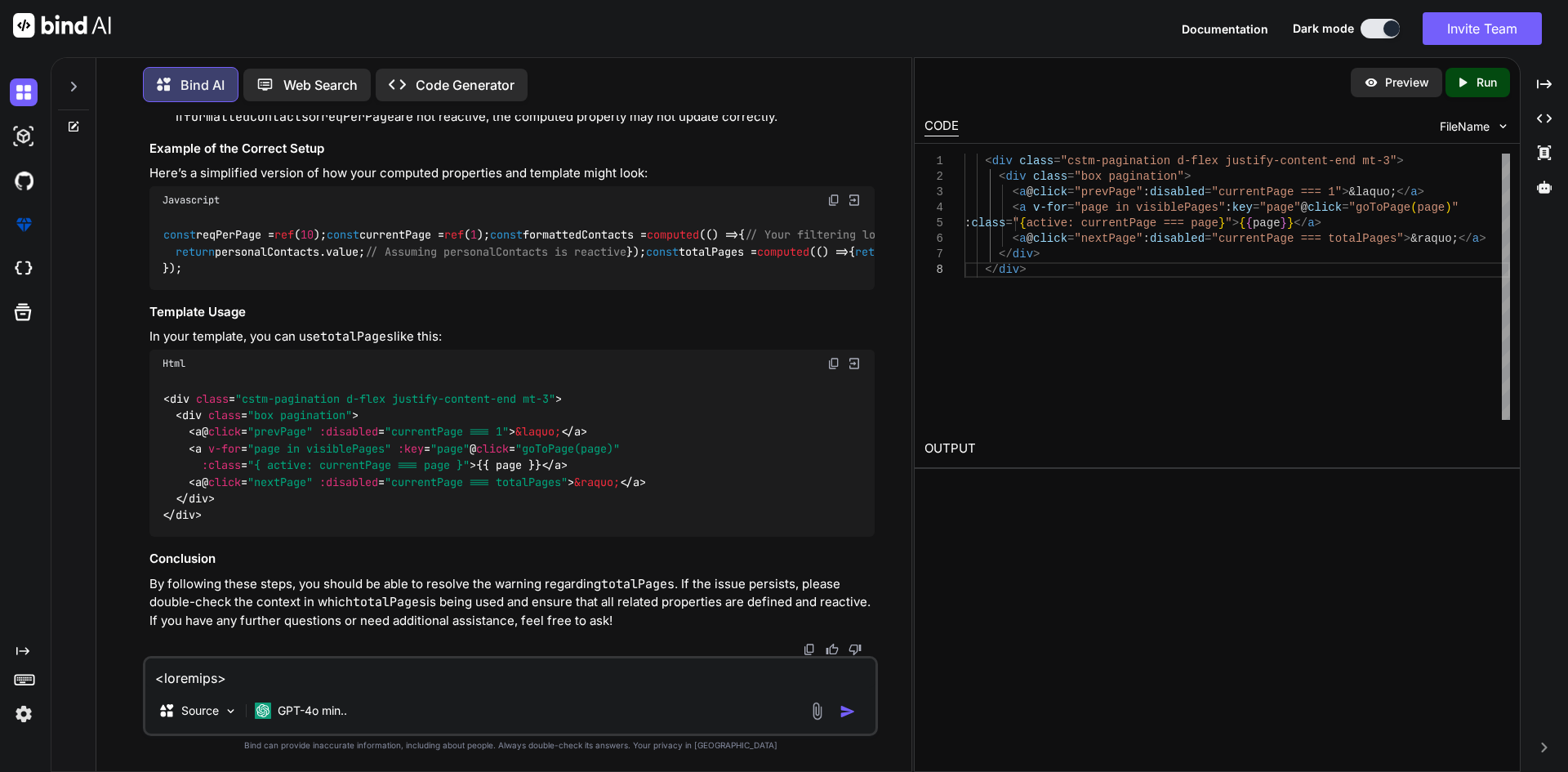
click at [757, 259] on span "computed" at bounding box center [783, 252] width 52 height 15
copy span "computed"
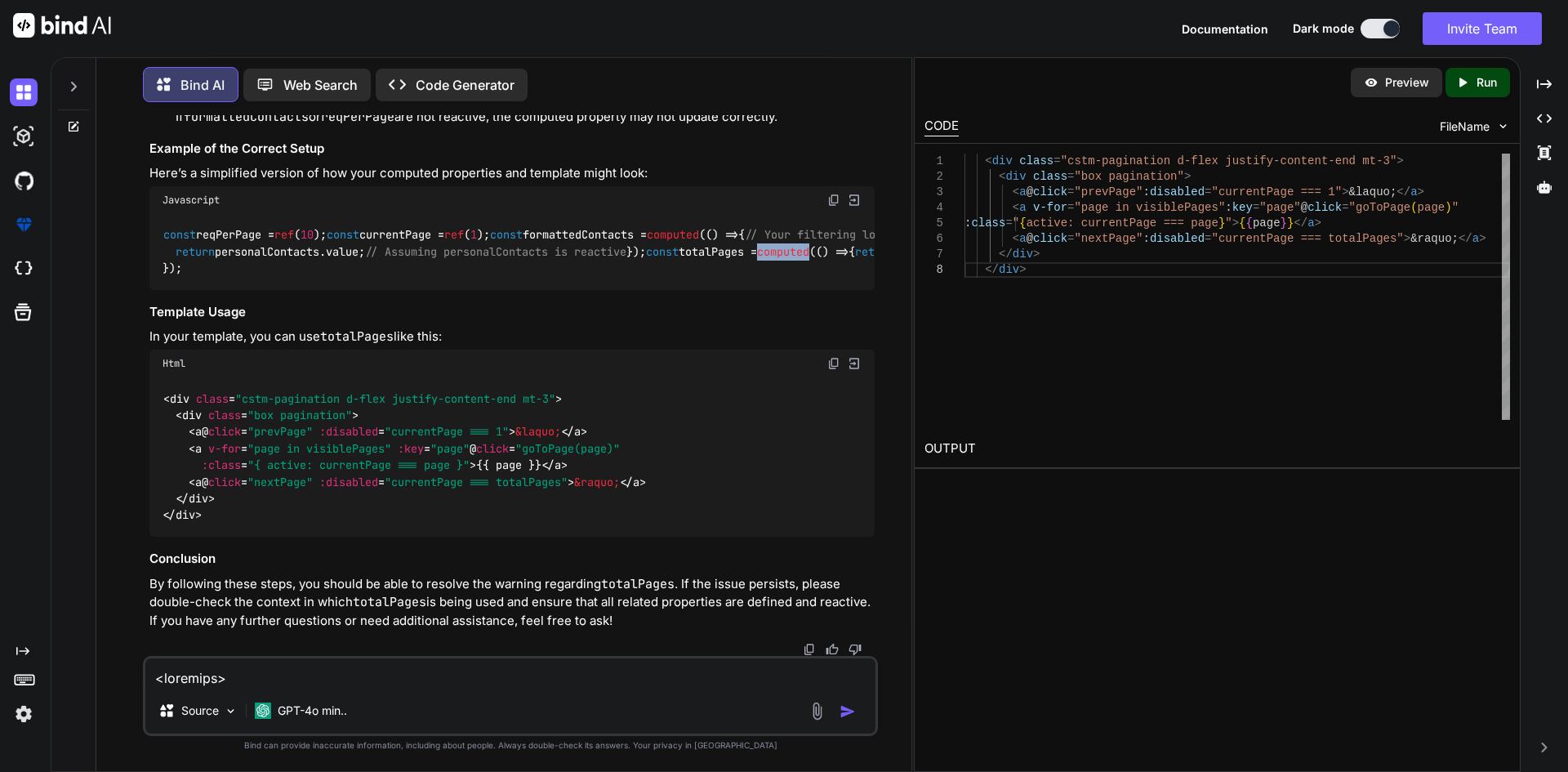
scroll to position [21788, 0]
drag, startPoint x: 328, startPoint y: 482, endPoint x: 550, endPoint y: 475, distance: 222.1
click at [550, 475] on span "< a @ click = "nextPage" :disabled = "currentPage === totalPages" >" at bounding box center [381, 482] width 385 height 15
click at [554, 476] on span ""currentPage === totalPages"" at bounding box center [476, 482] width 183 height 15
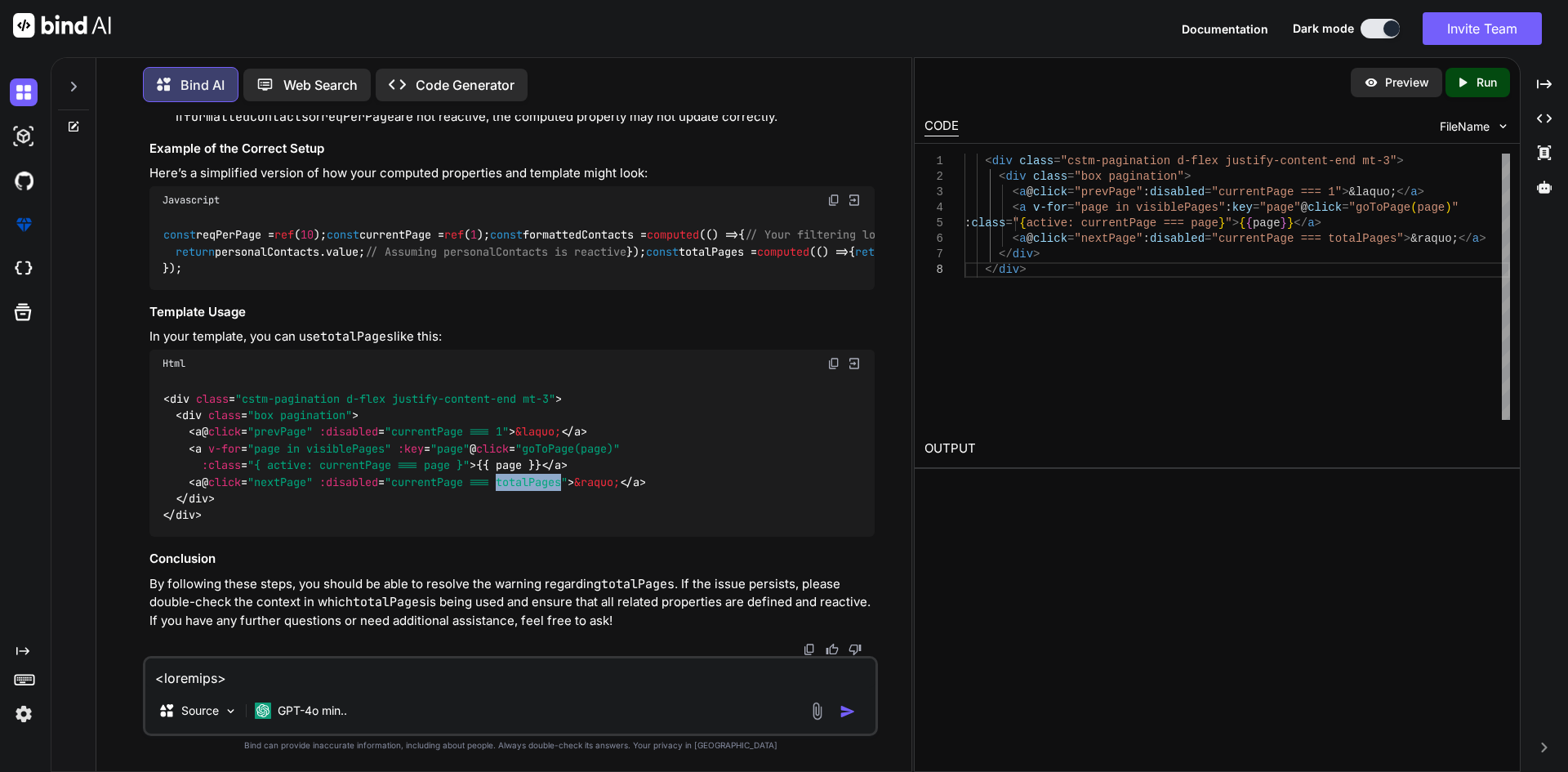
copy span "totalPages"
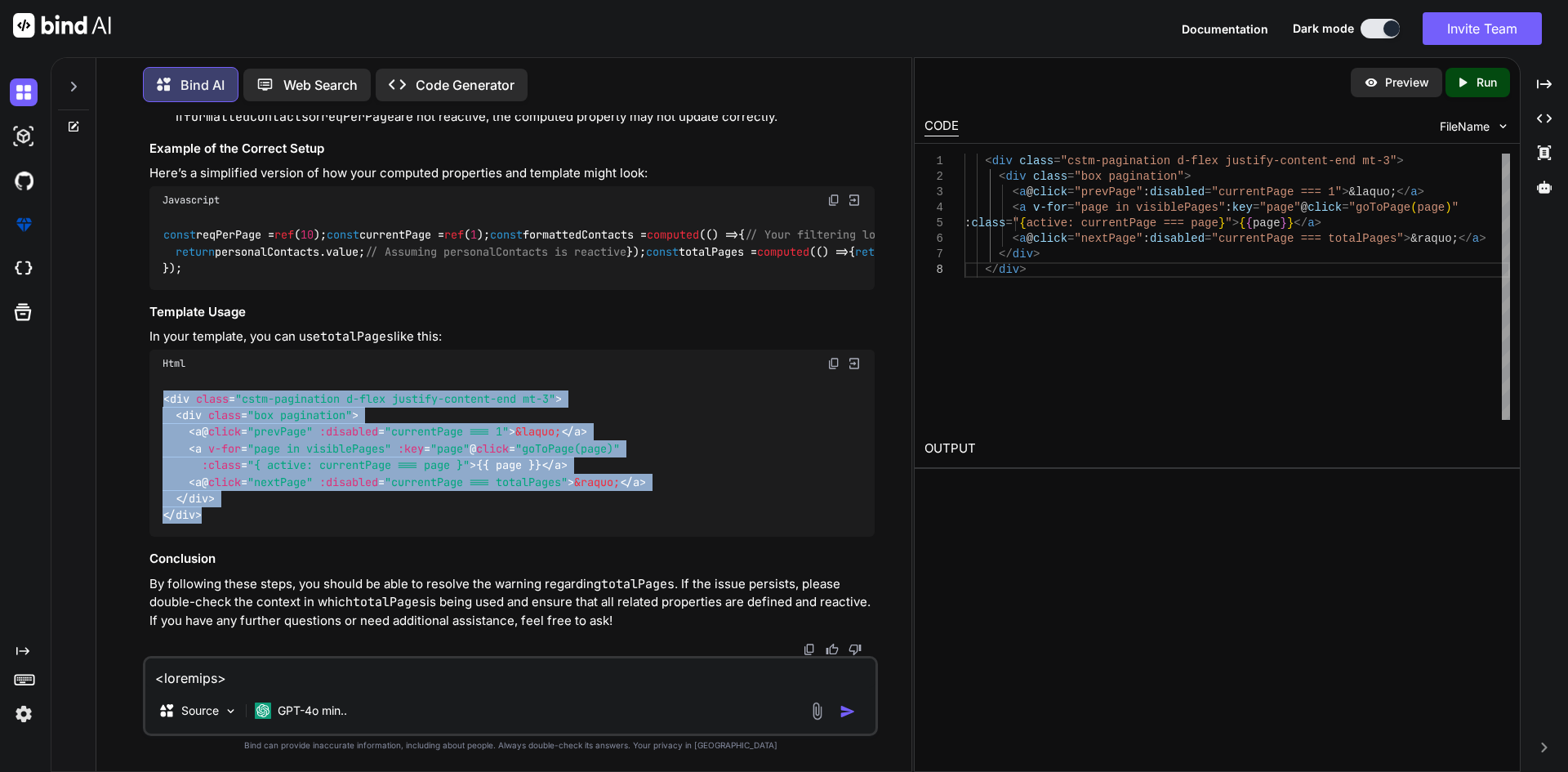
copy code "< div class = "cstm-pagination d-flex justify-content-end mt-3" > < div class =…"
drag, startPoint x: 204, startPoint y: 499, endPoint x: 151, endPoint y: 398, distance: 114.1
click at [151, 398] on div "< div class = "cstm-pagination d-flex justify-content-end mt-3" > < div class =…" at bounding box center [512, 457] width 725 height 159
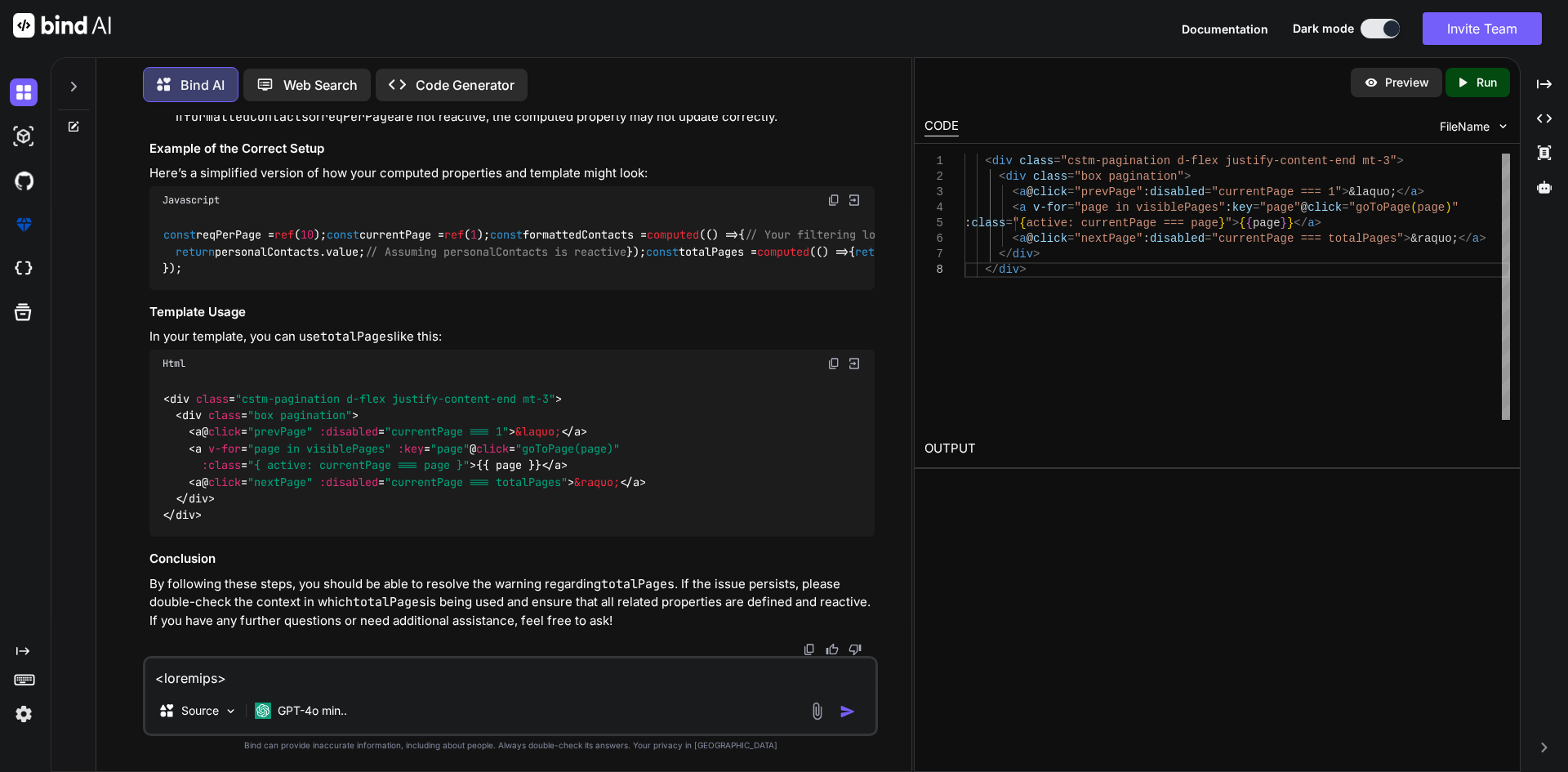
click at [245, 240] on code "const reqPerPage = ref ( 10 ); const currentPage = ref ( 1 ); const formattedCo…" at bounding box center [727, 252] width 1130 height 51
copy code "formattedContacts"
click at [289, 269] on code "const reqPerPage = ref ( 10 ); const currentPage = ref ( 1 ); const formattedCo…" at bounding box center [727, 252] width 1130 height 51
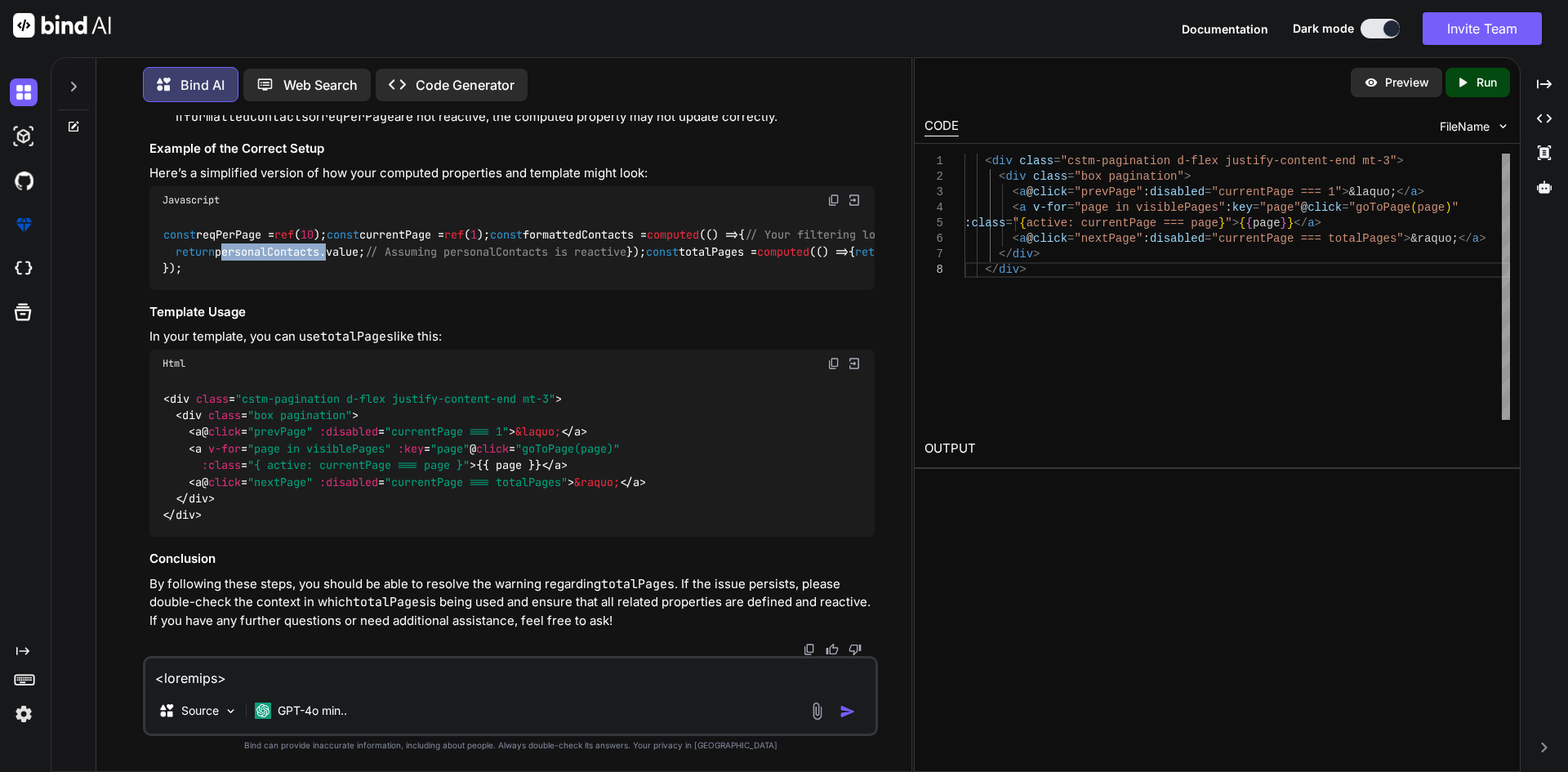
copy code "personalContacts"
click at [261, 231] on code "const reqPerPage = ref ( 10 ); const currentPage = ref ( 1 ); const formattedCo…" at bounding box center [727, 252] width 1130 height 51
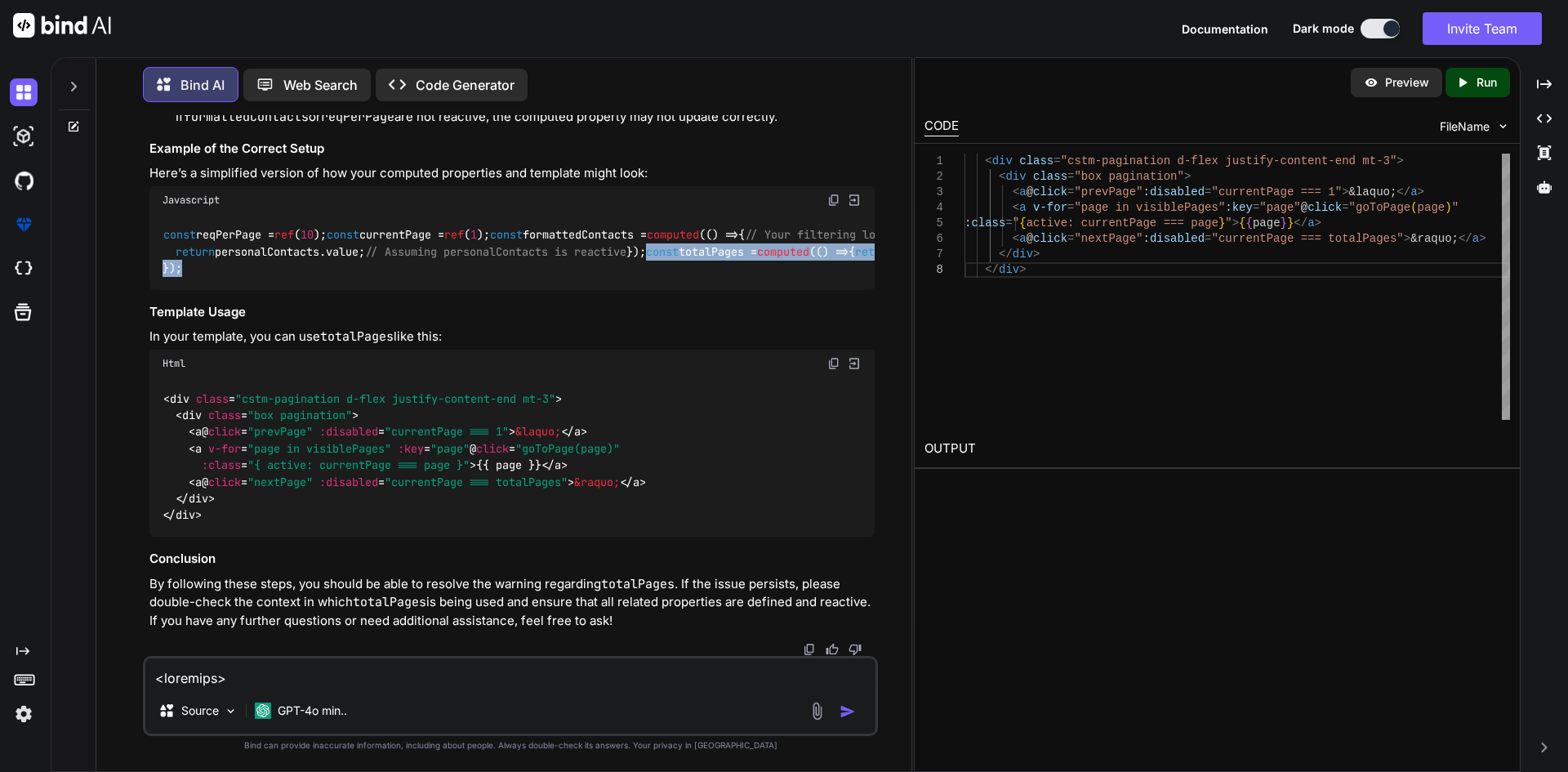
drag, startPoint x: 194, startPoint y: 350, endPoint x: 159, endPoint y: 312, distance: 51.7
click at [159, 290] on div "const reqPerPage = ref ( 10 ); const currentPage = ref ( 1 ); const formattedCo…" at bounding box center [512, 252] width 725 height 76
copy code "const totalPages = computed ( () => { return Math . ceil (formattedContacts. va…"
